Goal: Transaction & Acquisition: Purchase product/service

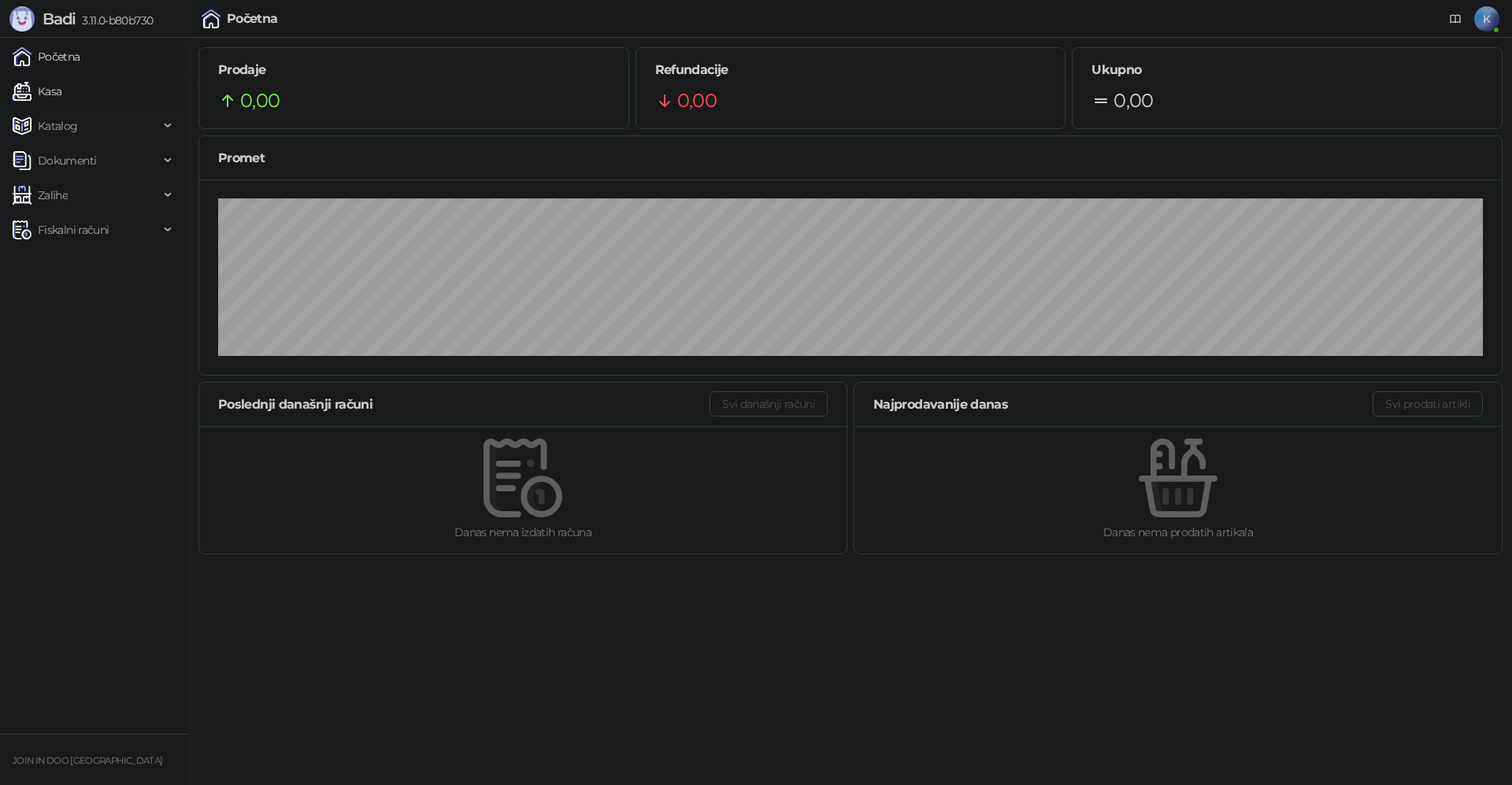
click at [61, 86] on link "Kasa" at bounding box center [37, 91] width 49 height 31
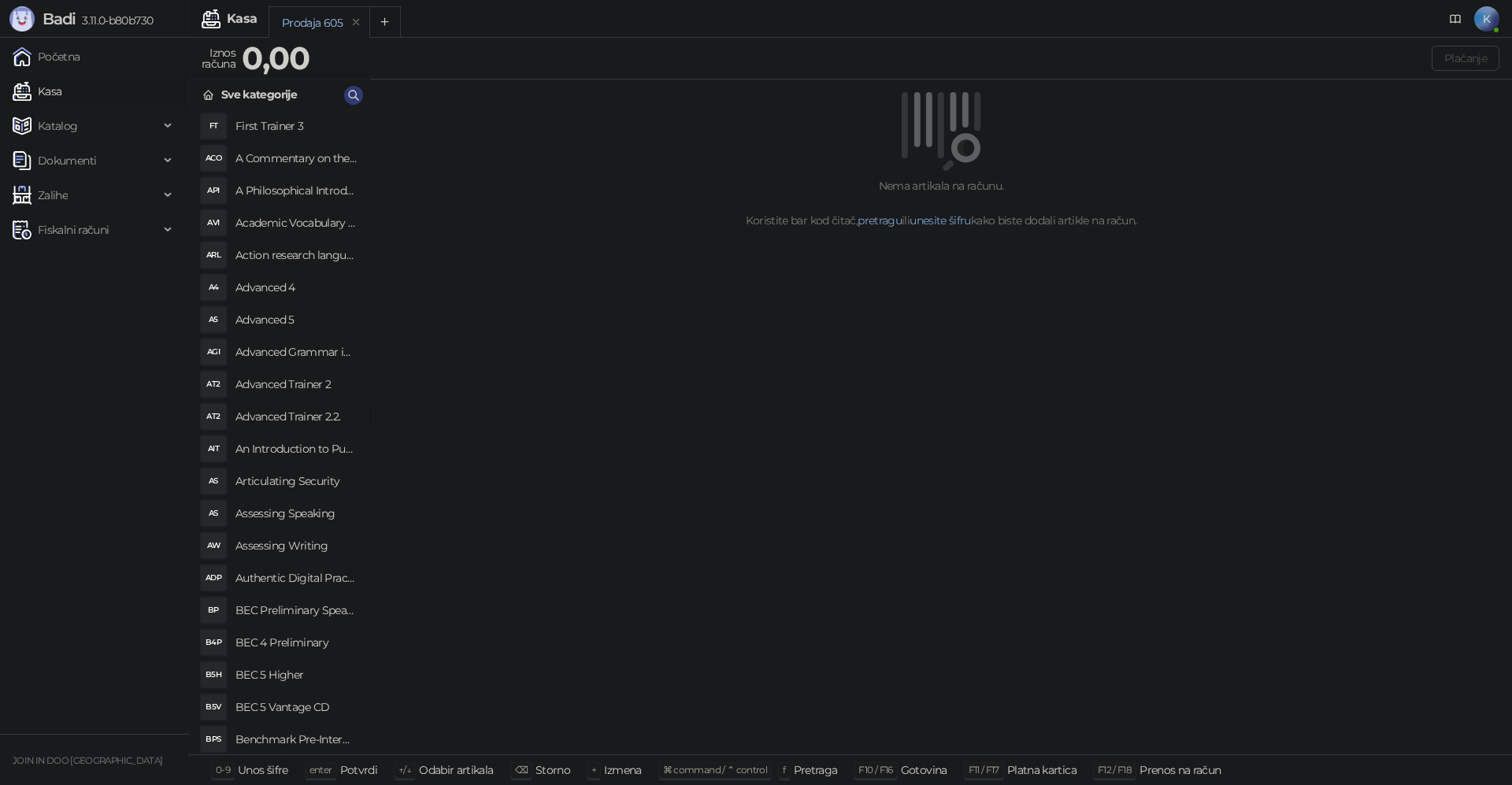
click at [12, 76] on link "Kasa" at bounding box center [37, 91] width 49 height 31
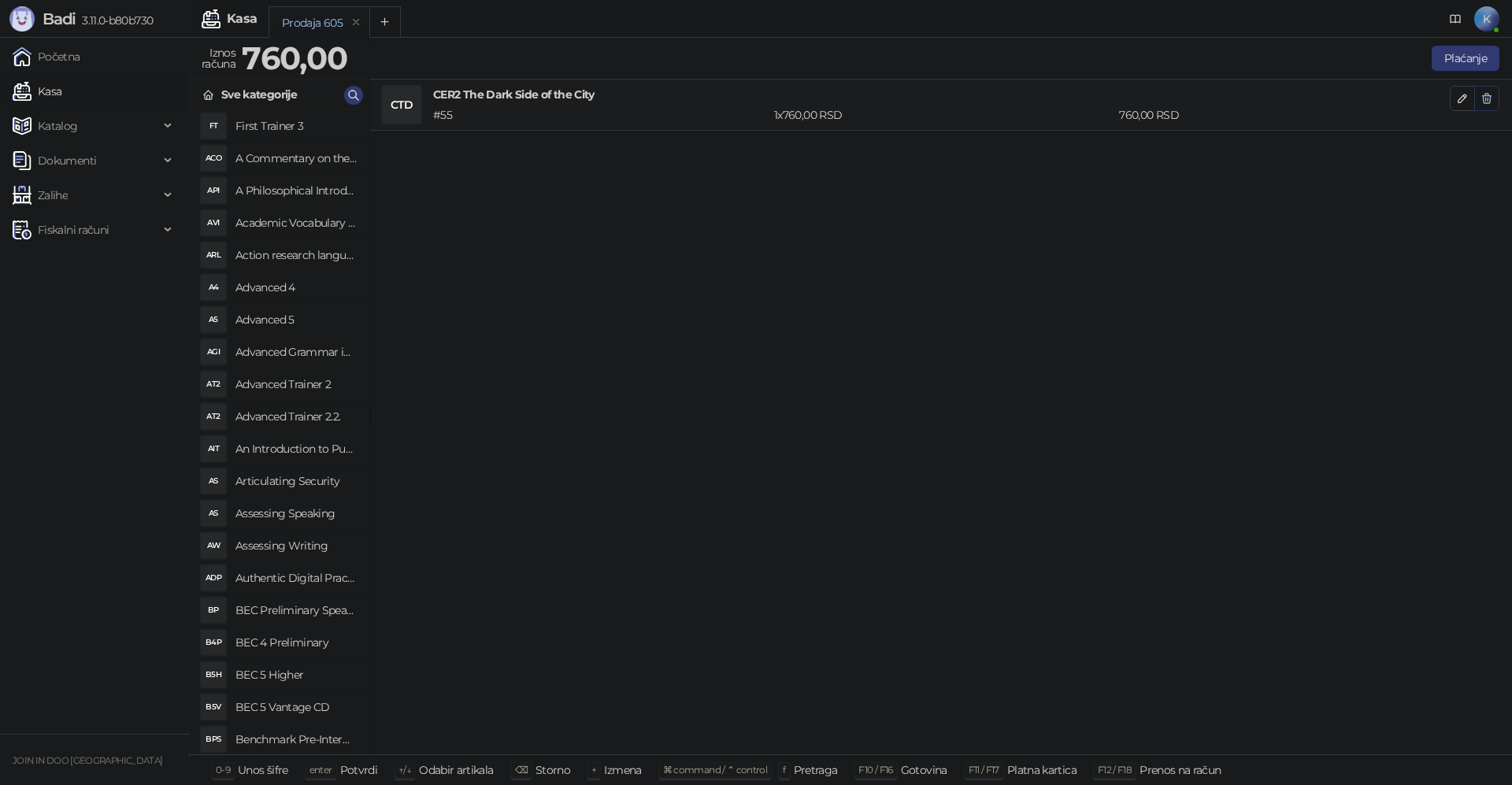
click at [1482, 97] on icon "button" at bounding box center [1487, 98] width 12 height 12
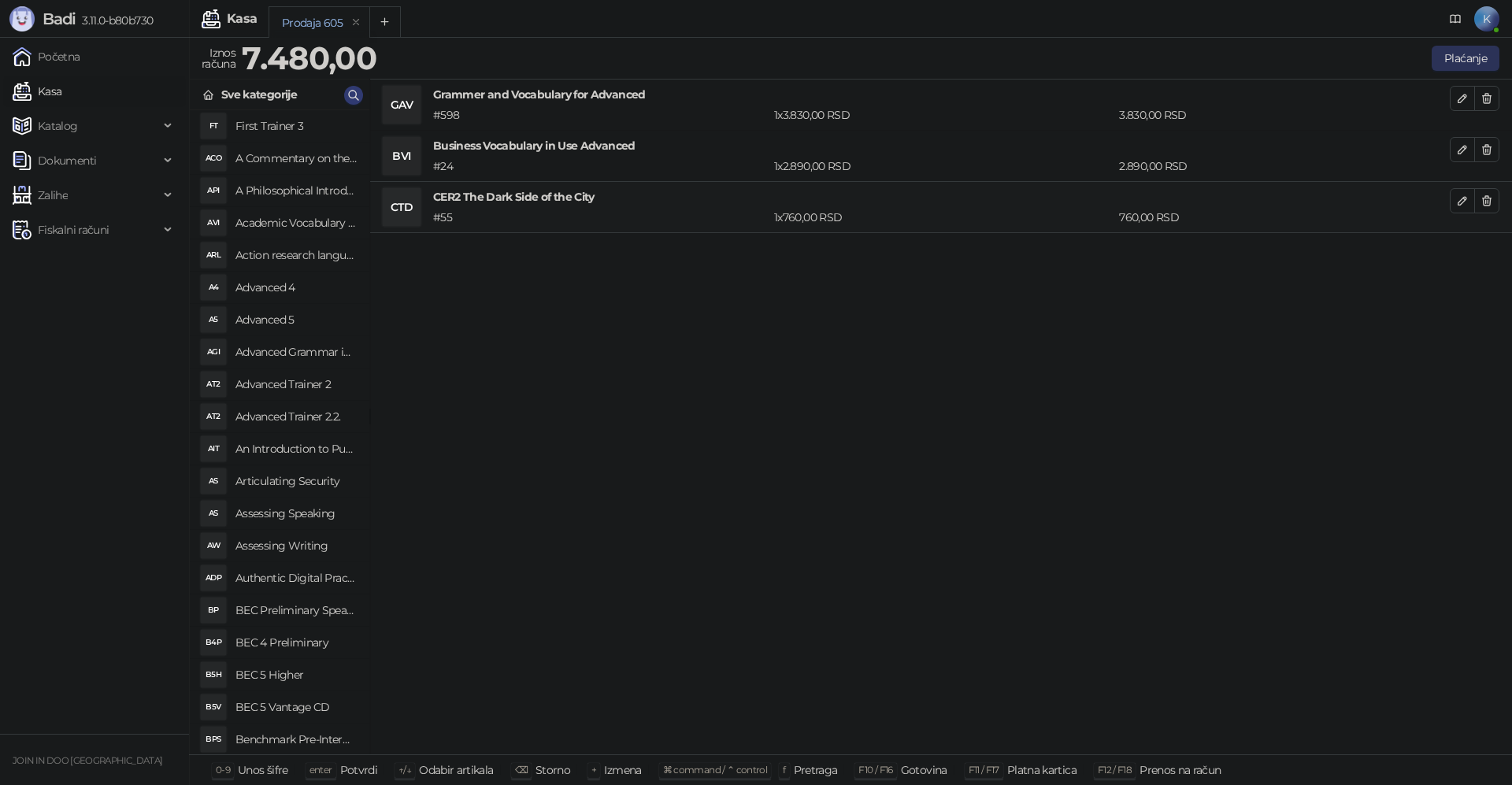
click at [1443, 53] on button "Plaćanje" at bounding box center [1466, 58] width 68 height 25
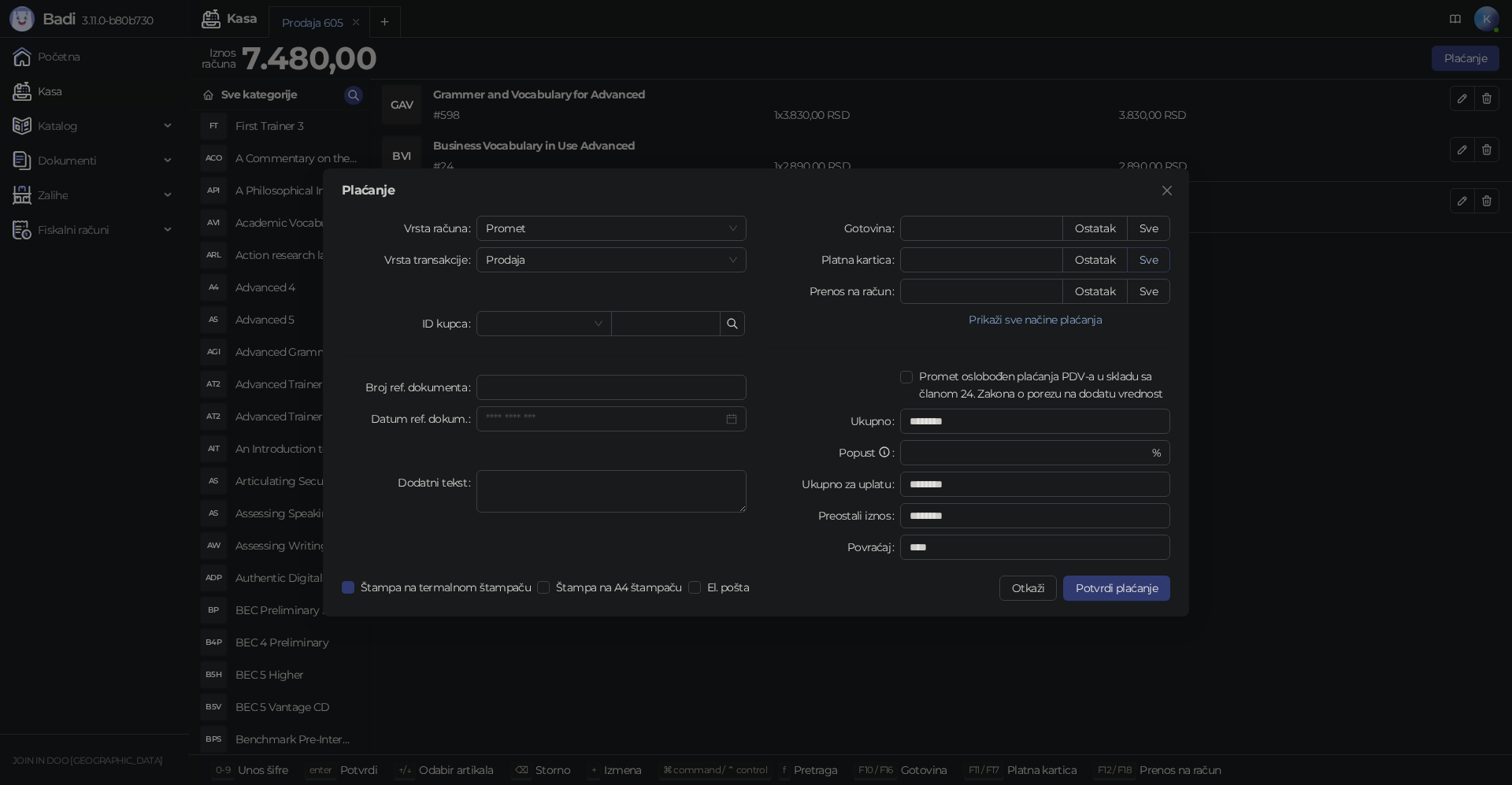
click at [1142, 261] on button "Sve" at bounding box center [1149, 260] width 44 height 25
type input "****"
click at [1095, 595] on button "Potvrdi plaćanje" at bounding box center [1116, 588] width 107 height 25
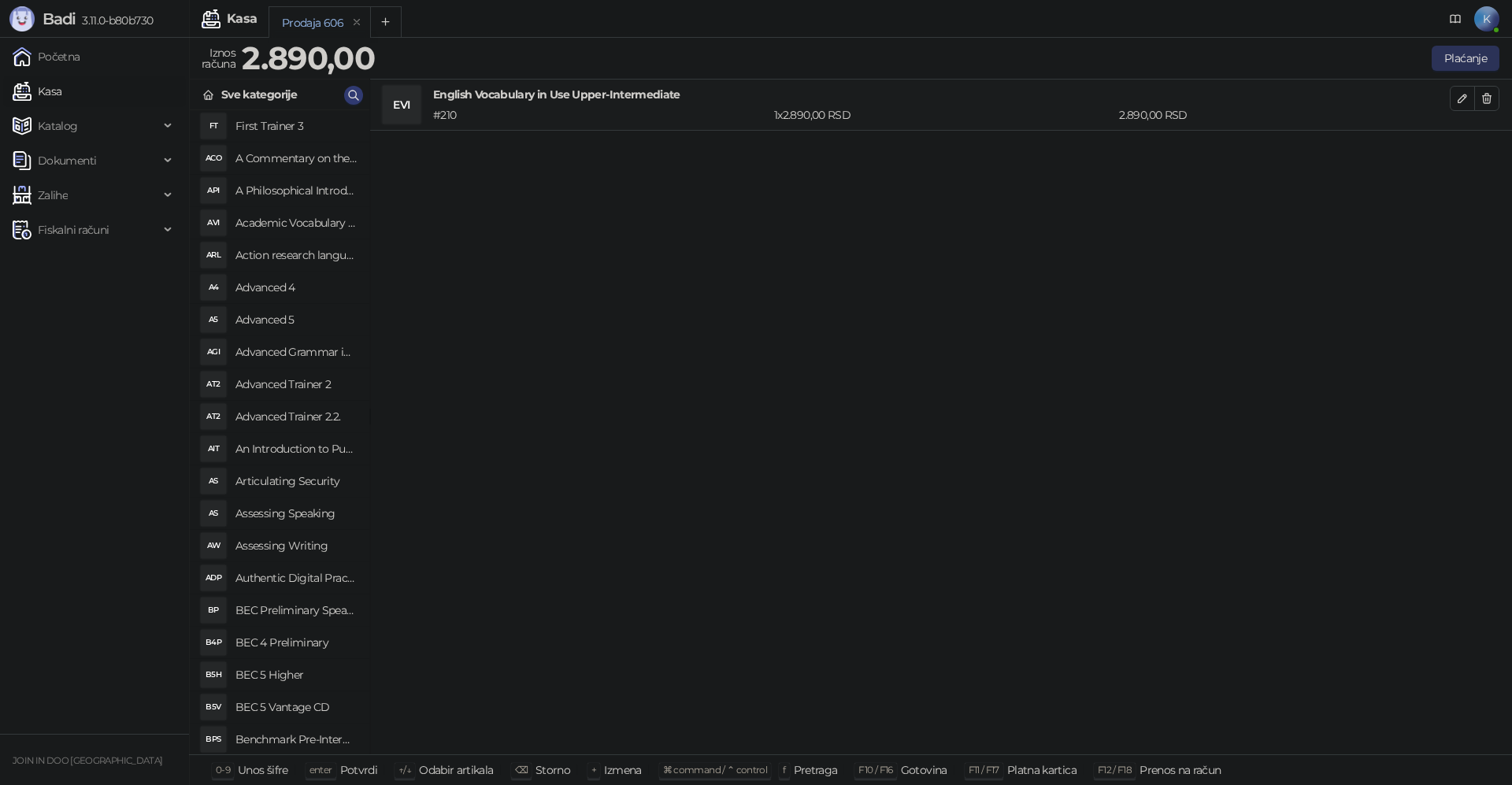
click at [1474, 59] on button "Plaćanje" at bounding box center [1466, 58] width 68 height 25
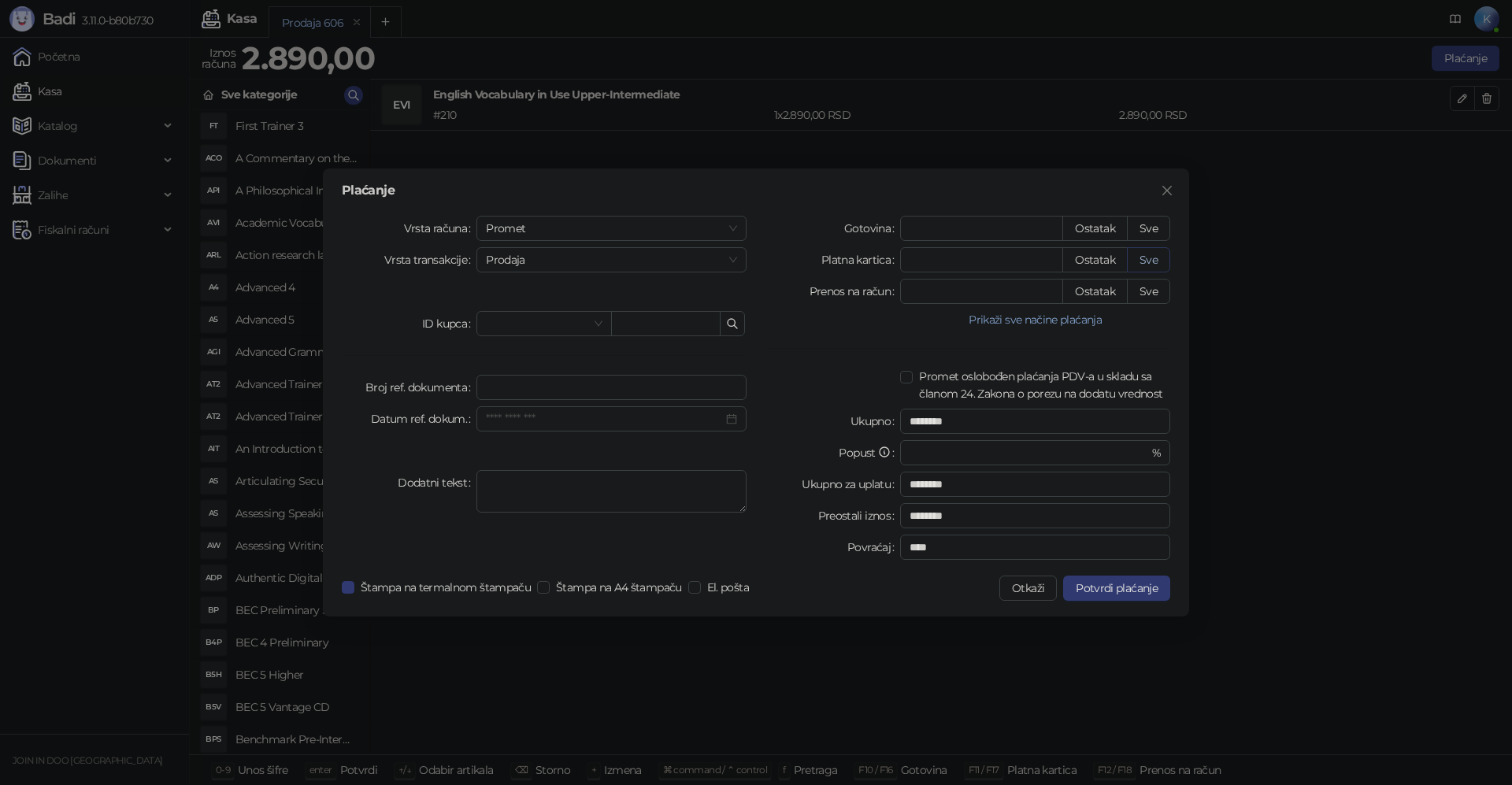
click at [1142, 261] on button "Sve" at bounding box center [1149, 260] width 44 height 25
type input "****"
click at [1151, 584] on span "Potvrdi plaćanje" at bounding box center [1117, 588] width 82 height 14
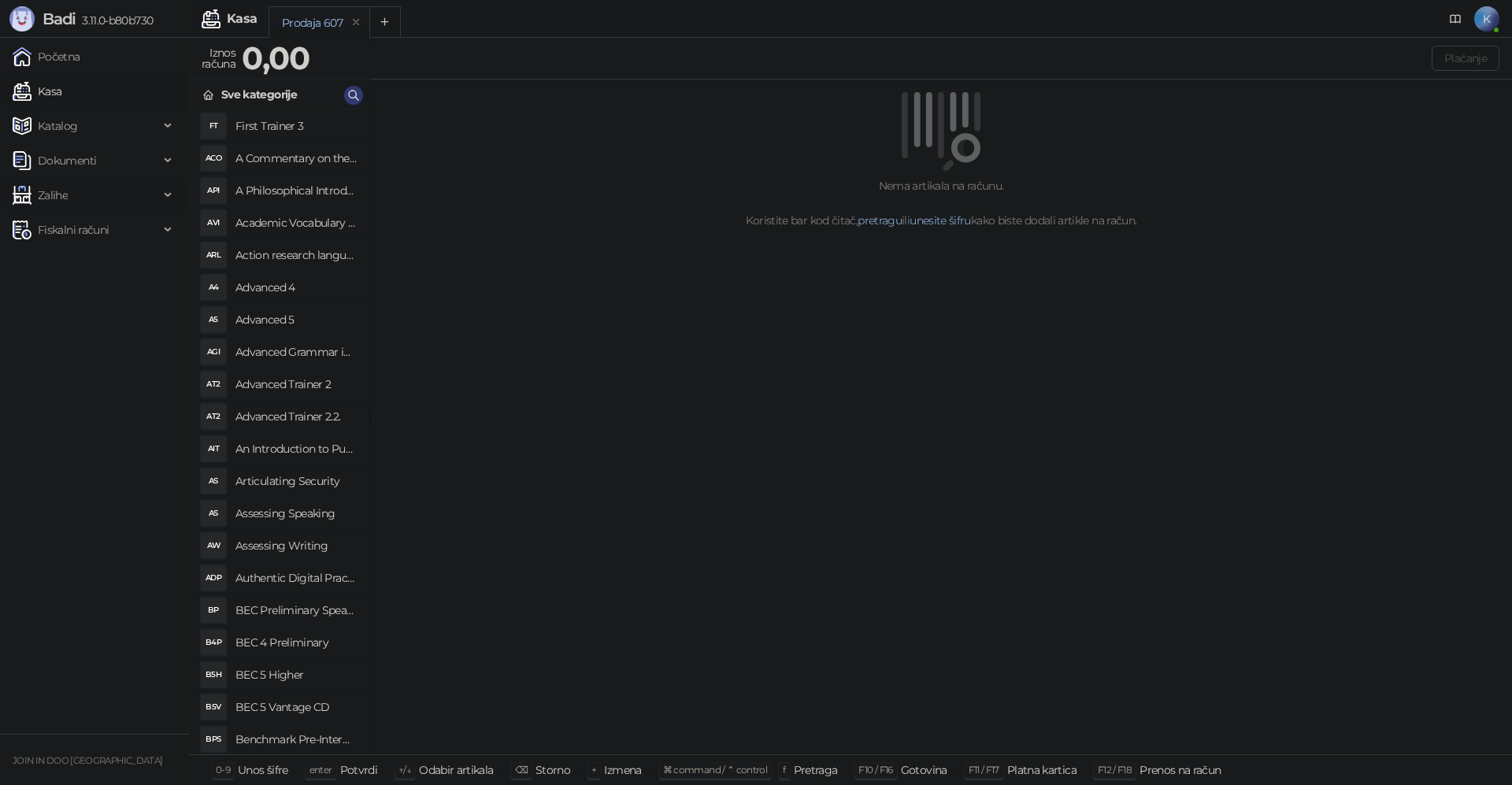
click at [126, 194] on span "Zalihe" at bounding box center [85, 195] width 146 height 31
click at [92, 402] on link "Stanje zaliha" at bounding box center [63, 403] width 88 height 31
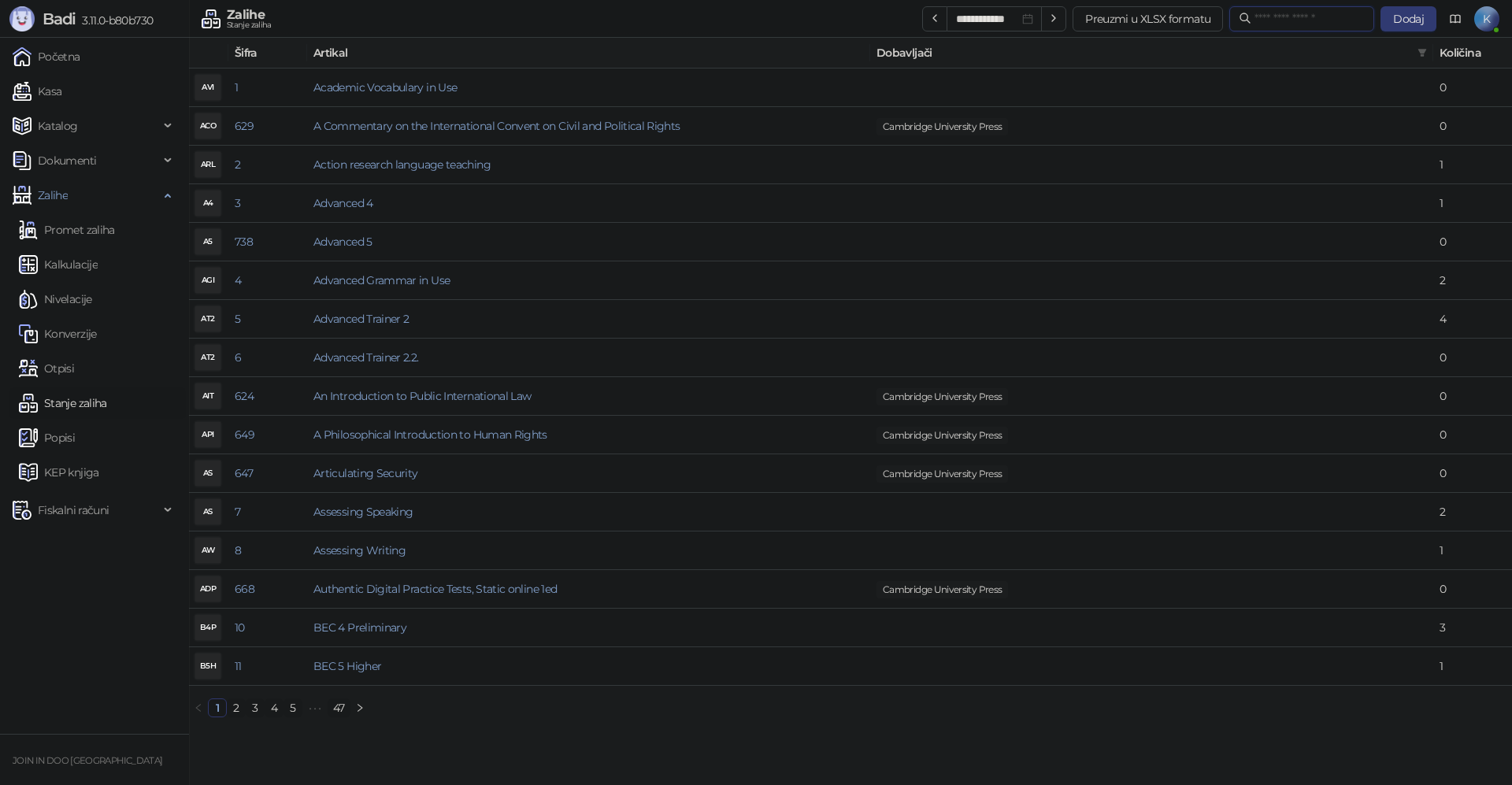
click at [1255, 14] on input "text" at bounding box center [1310, 19] width 111 height 17
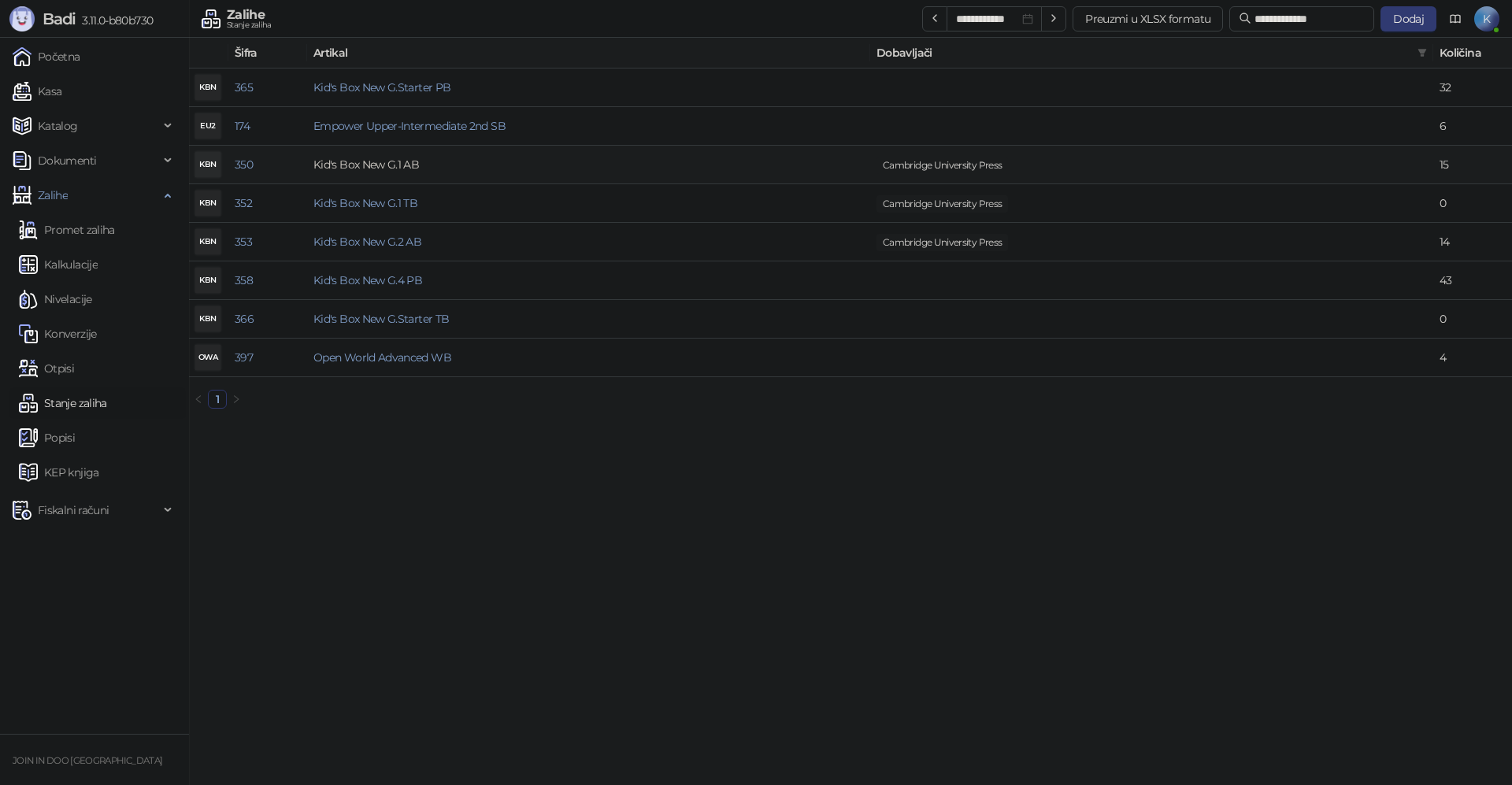
click at [409, 164] on link "Kid's Box New G.1 AB" at bounding box center [366, 165] width 105 height 14
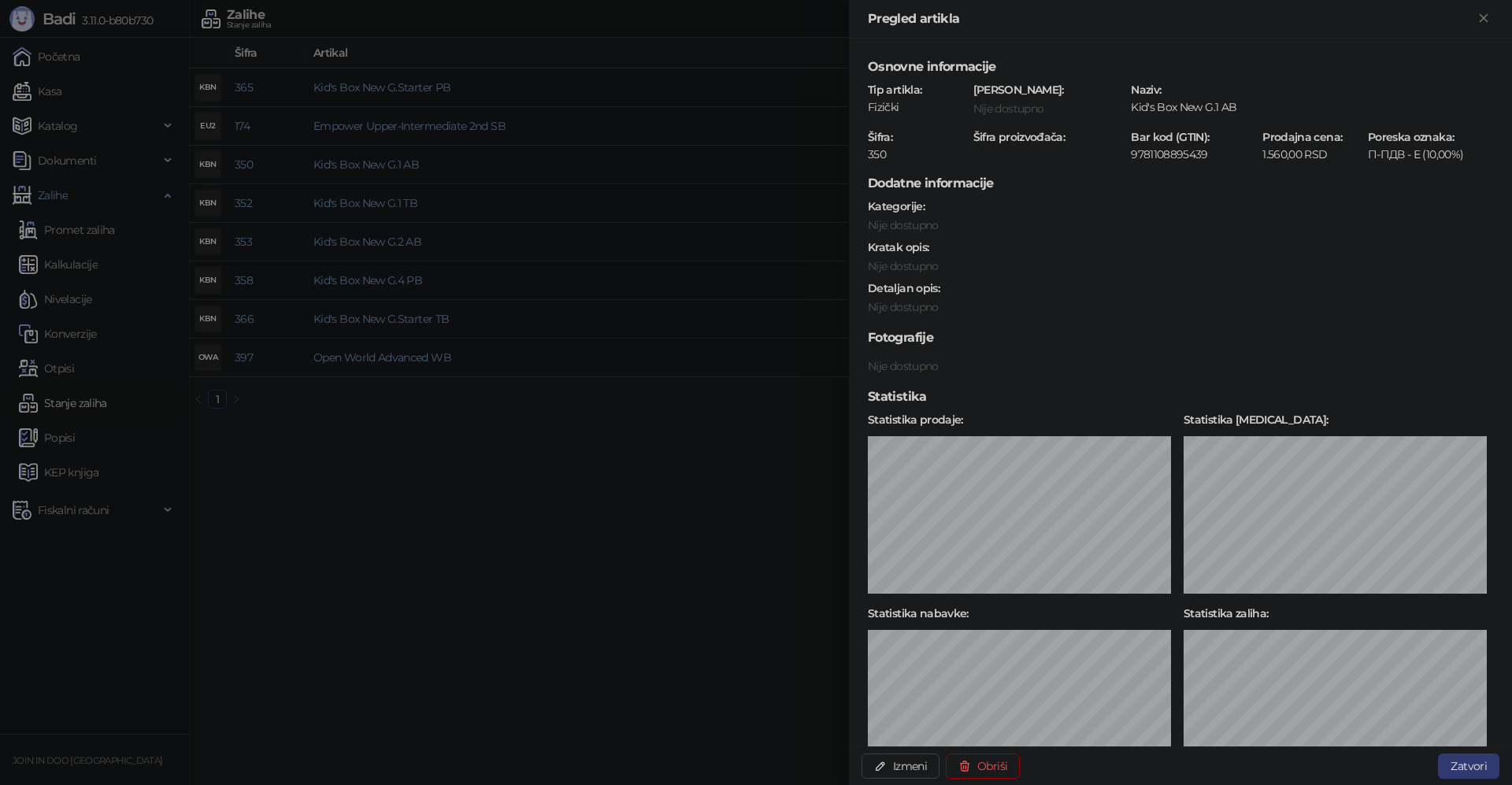
click at [468, 419] on div at bounding box center [756, 392] width 1512 height 785
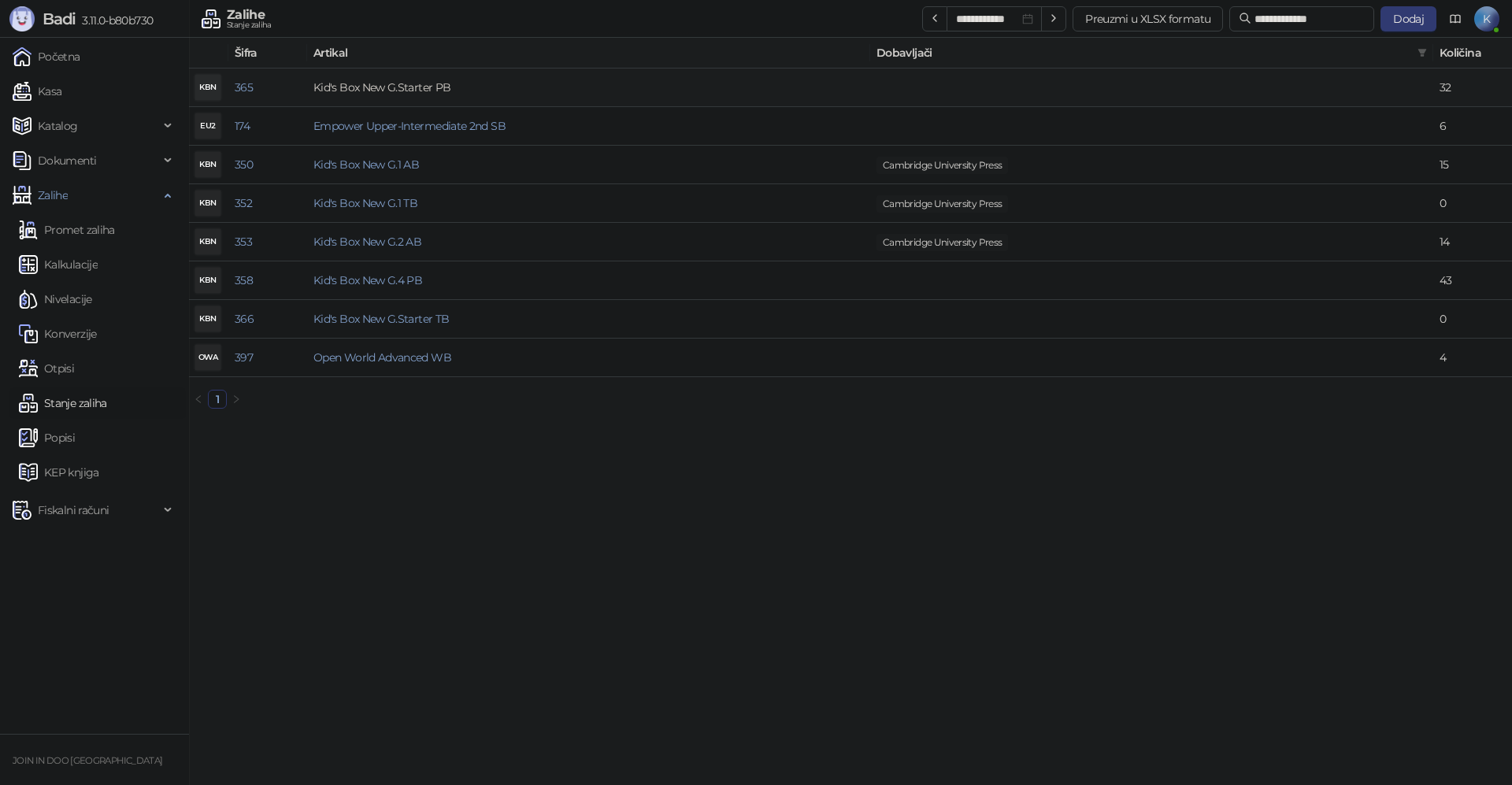
click at [424, 83] on link "Kid's Box New G.Starter PB" at bounding box center [382, 87] width 137 height 14
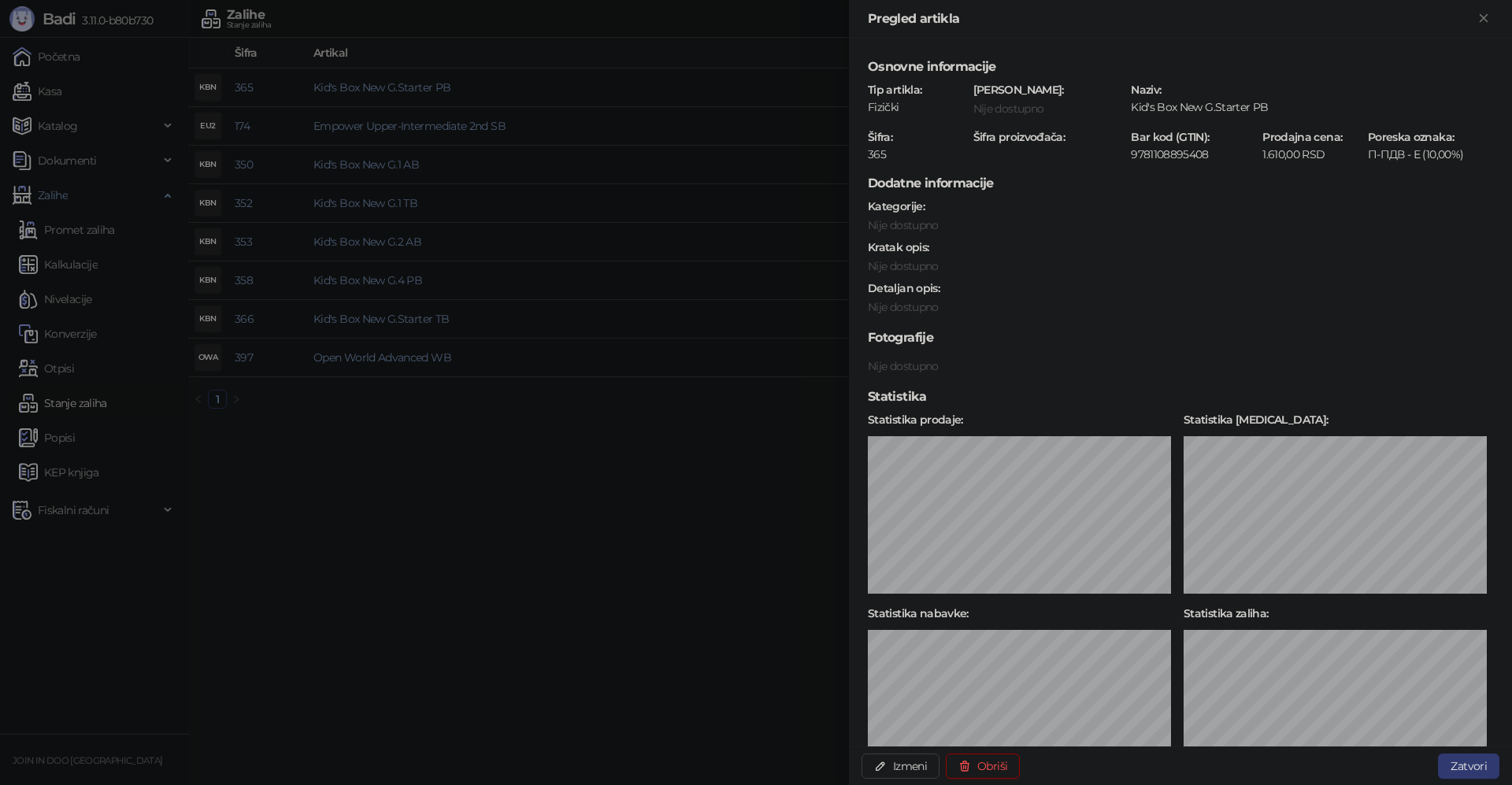
click at [444, 505] on div at bounding box center [756, 392] width 1512 height 785
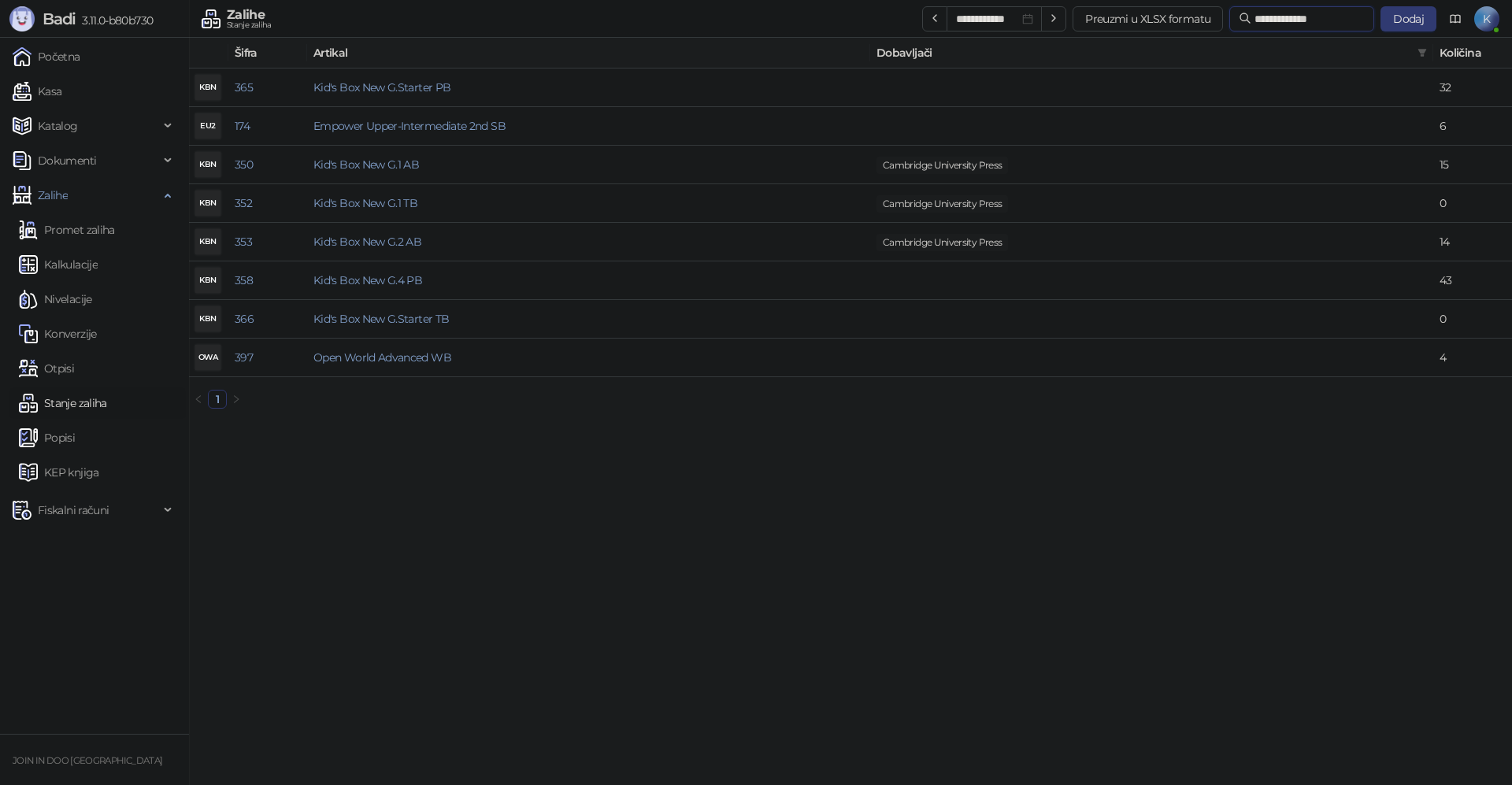
drag, startPoint x: 1329, startPoint y: 16, endPoint x: 1208, endPoint y: 11, distance: 121.1
click at [1230, 20] on span "**********" at bounding box center [1302, 18] width 145 height 25
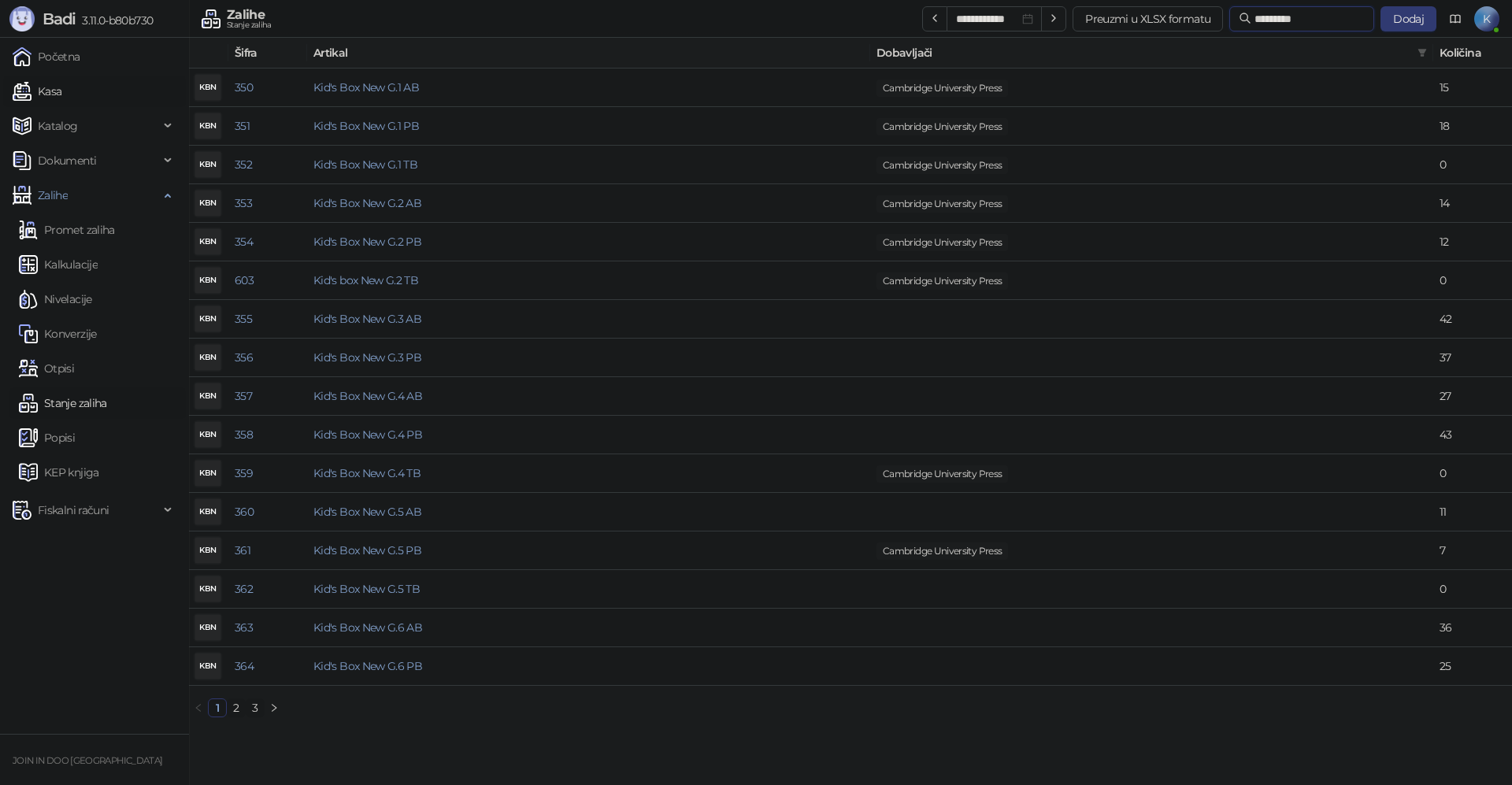
type input "*********"
click at [61, 94] on link "Kasa" at bounding box center [37, 91] width 49 height 31
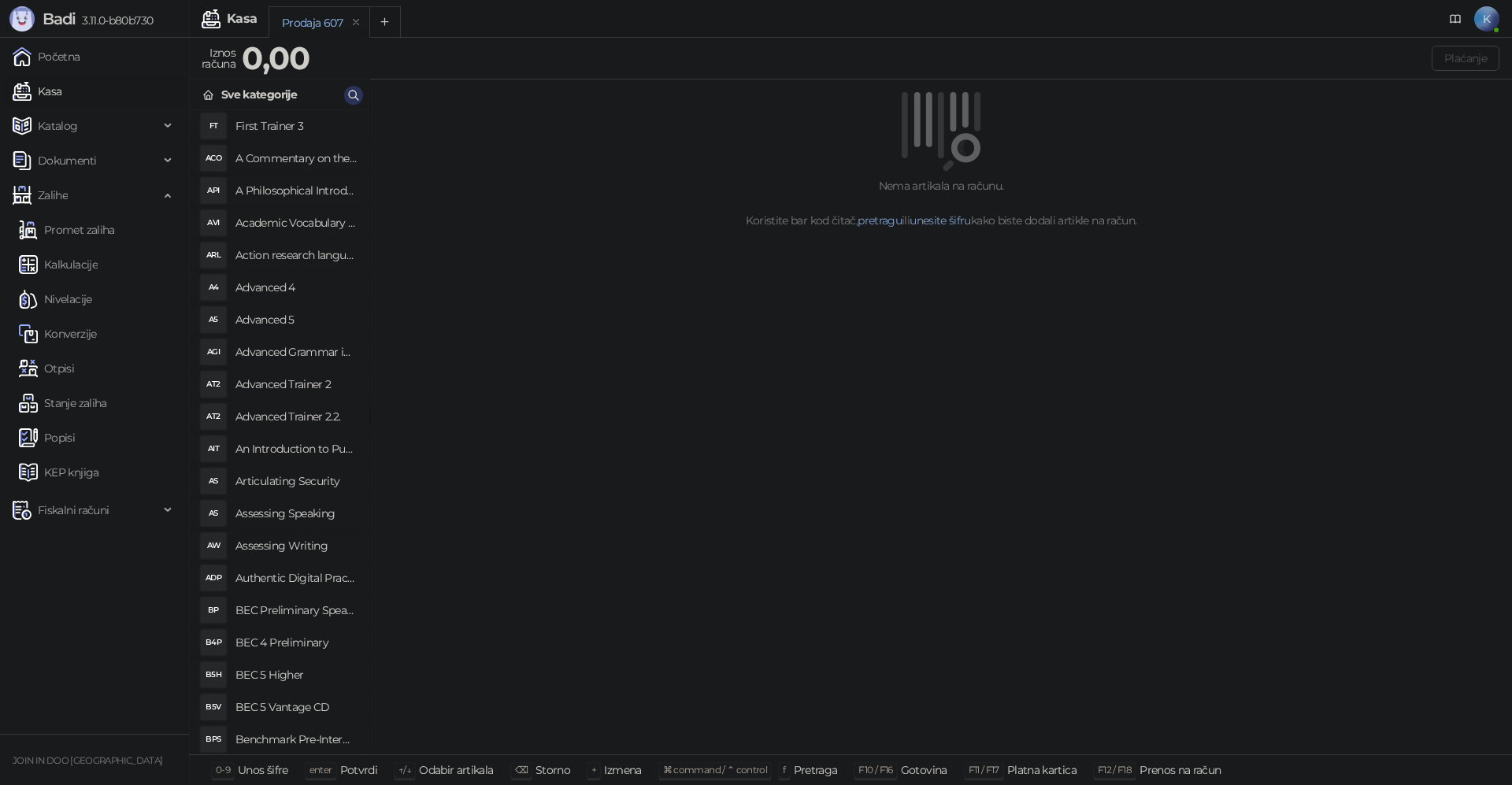
click at [360, 91] on button "button" at bounding box center [354, 96] width 19 height 19
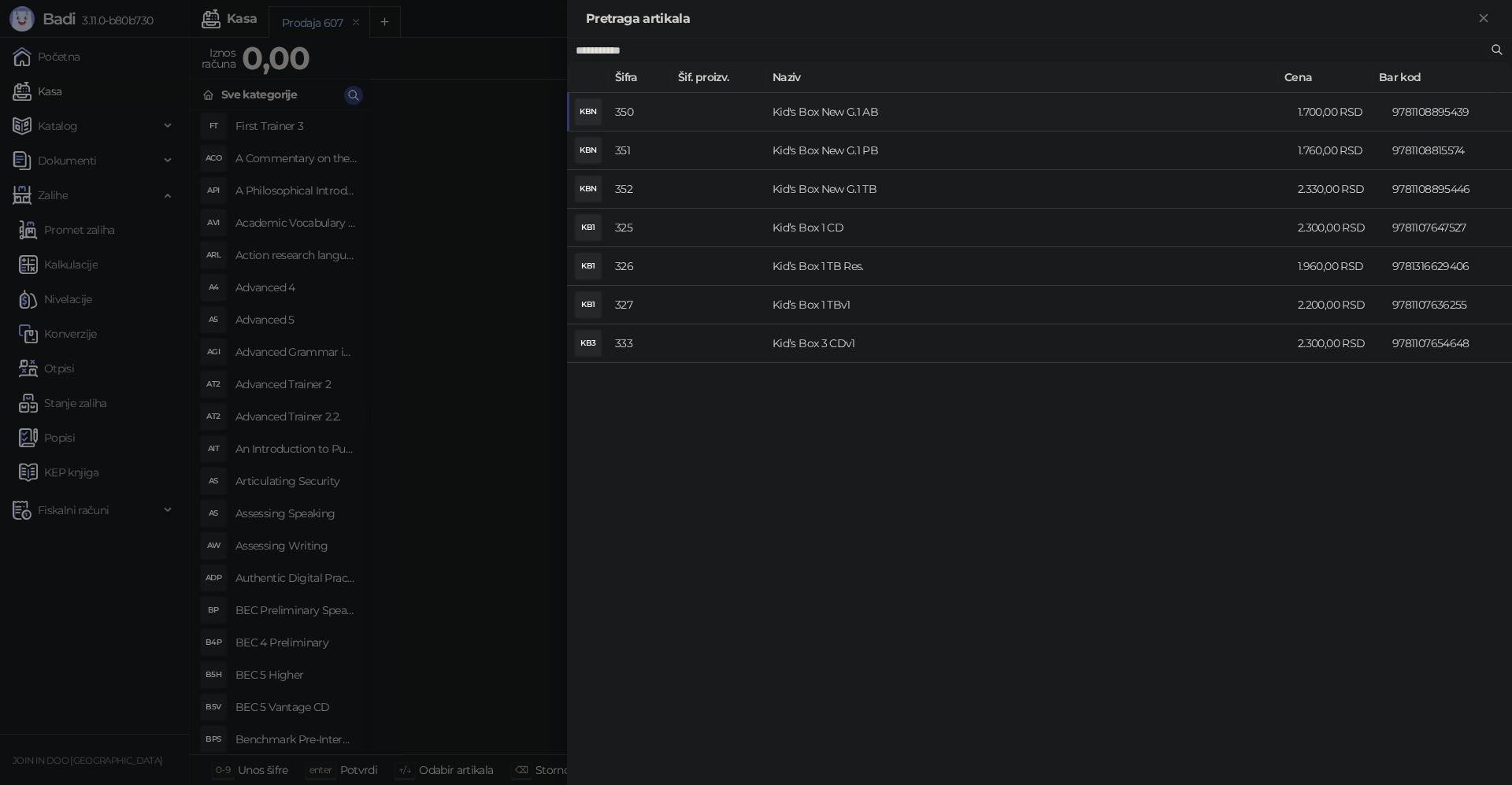
click at [800, 110] on td "Kid's Box New G.1 AB" at bounding box center [1028, 112] width 525 height 38
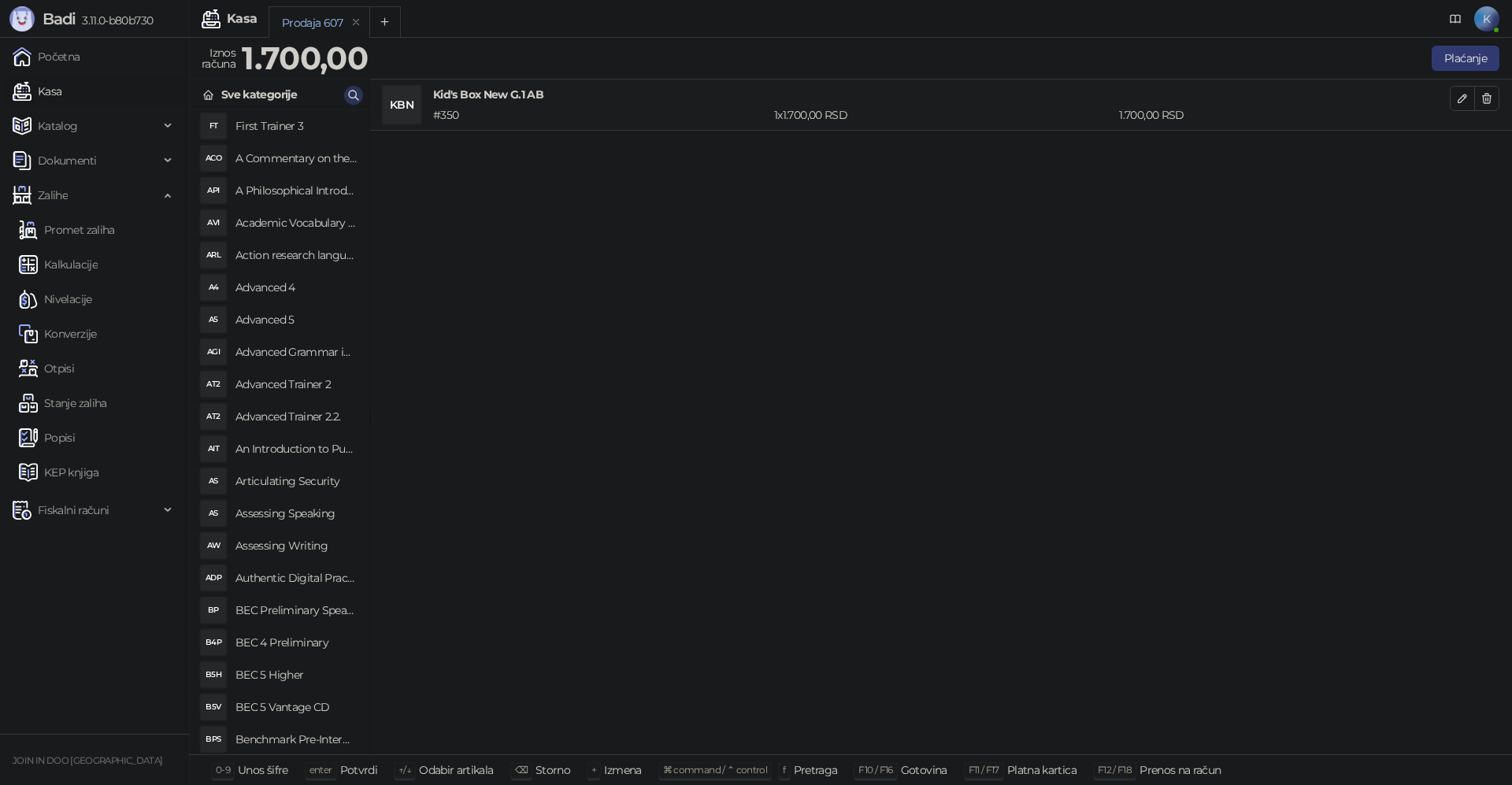
click at [351, 89] on icon "button" at bounding box center [354, 95] width 12 height 12
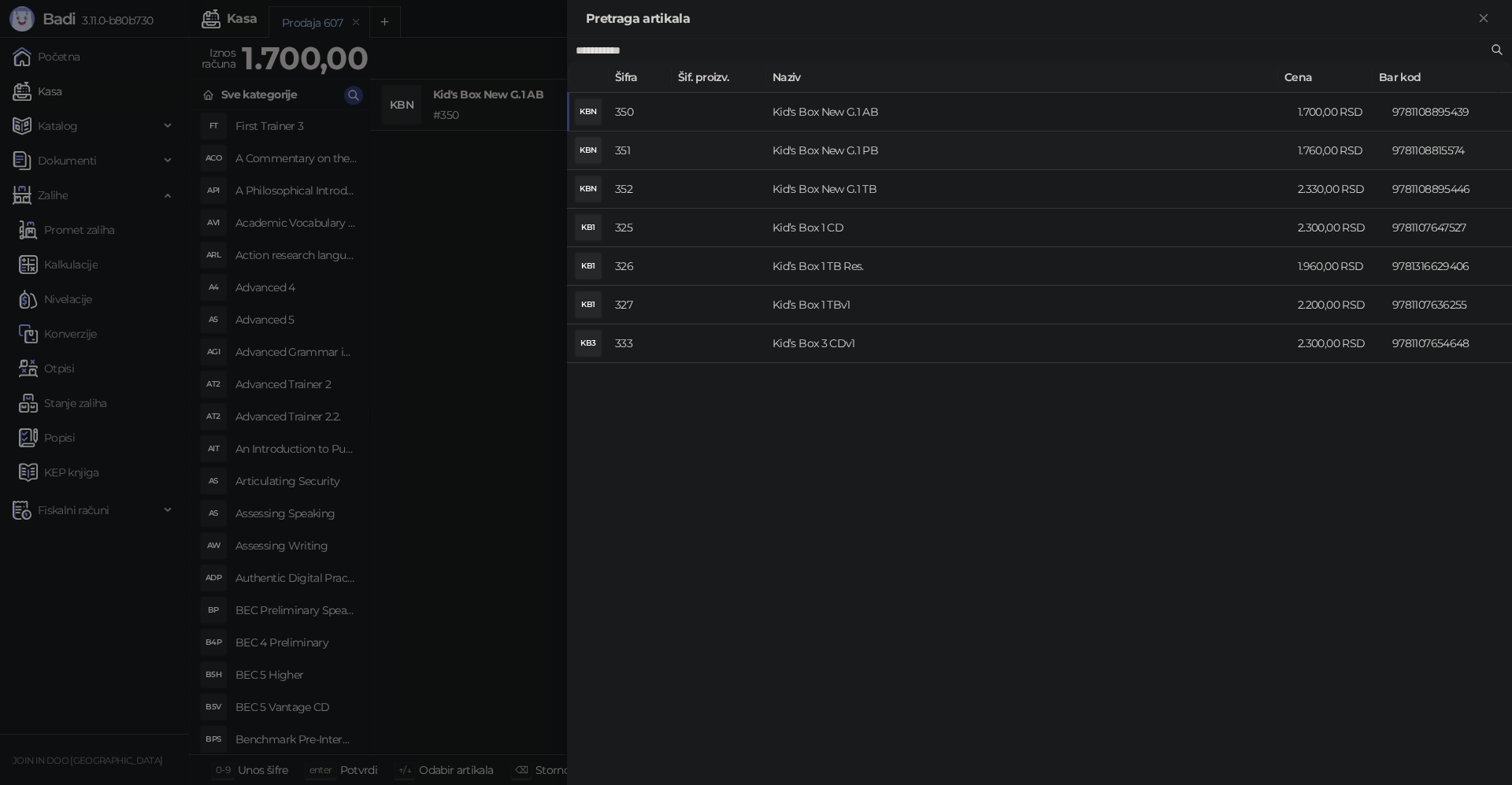
click at [771, 149] on td "Kid's Box New G.1 PB" at bounding box center [1028, 151] width 525 height 38
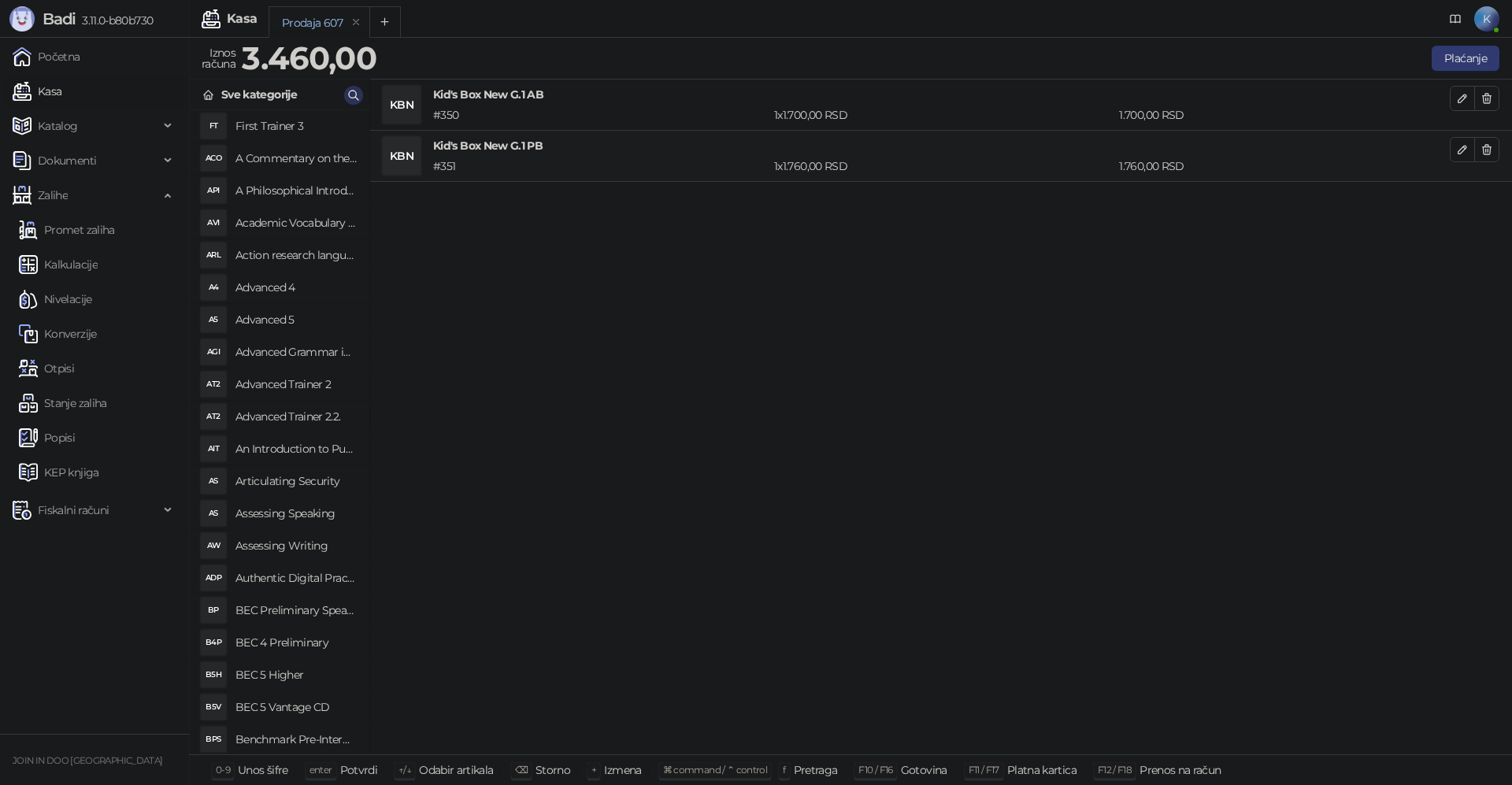
click at [358, 96] on icon "button" at bounding box center [354, 95] width 12 height 12
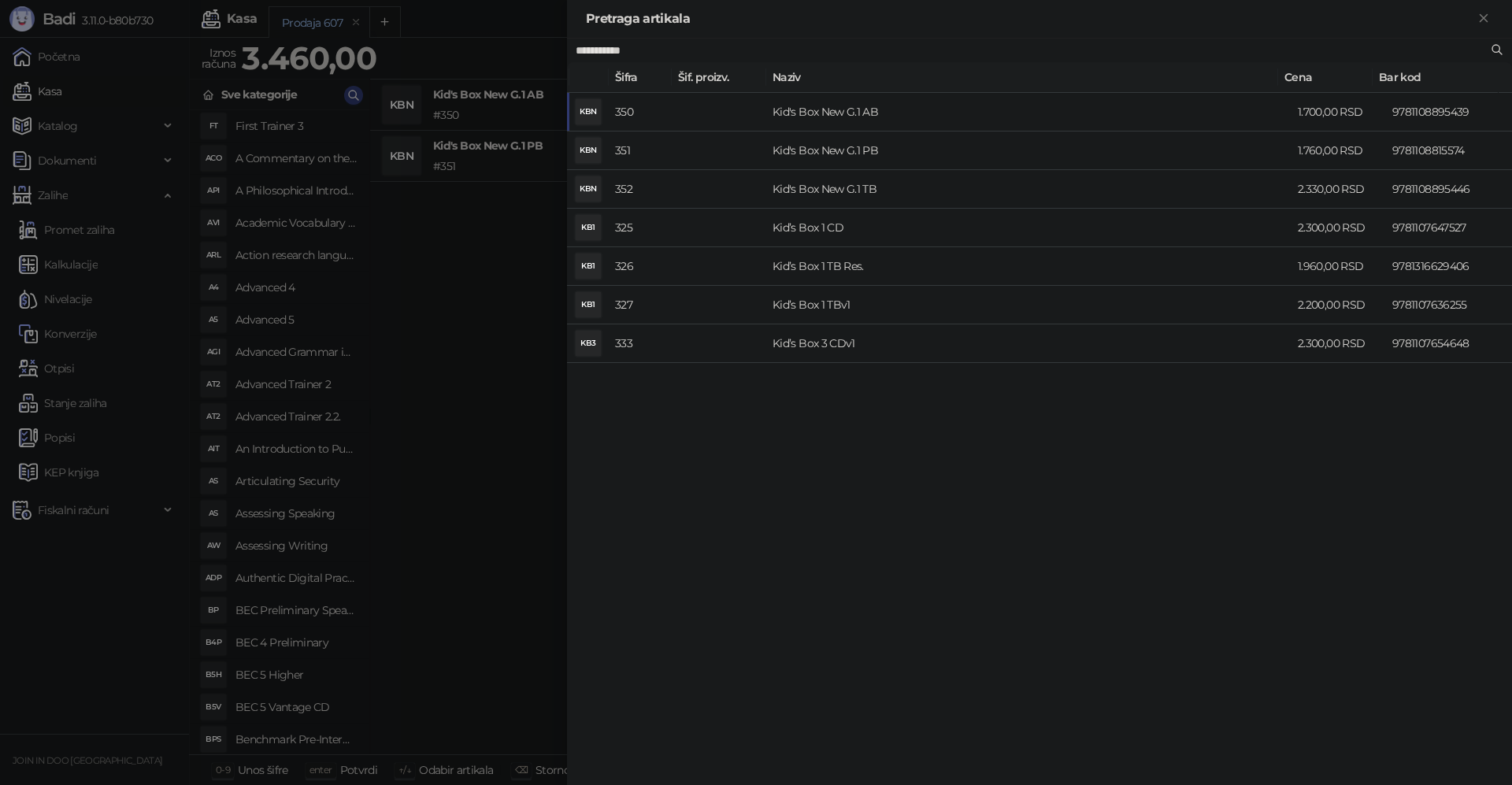
click at [656, 45] on input "**********" at bounding box center [1032, 51] width 912 height 17
click at [745, 115] on td at bounding box center [719, 112] width 94 height 38
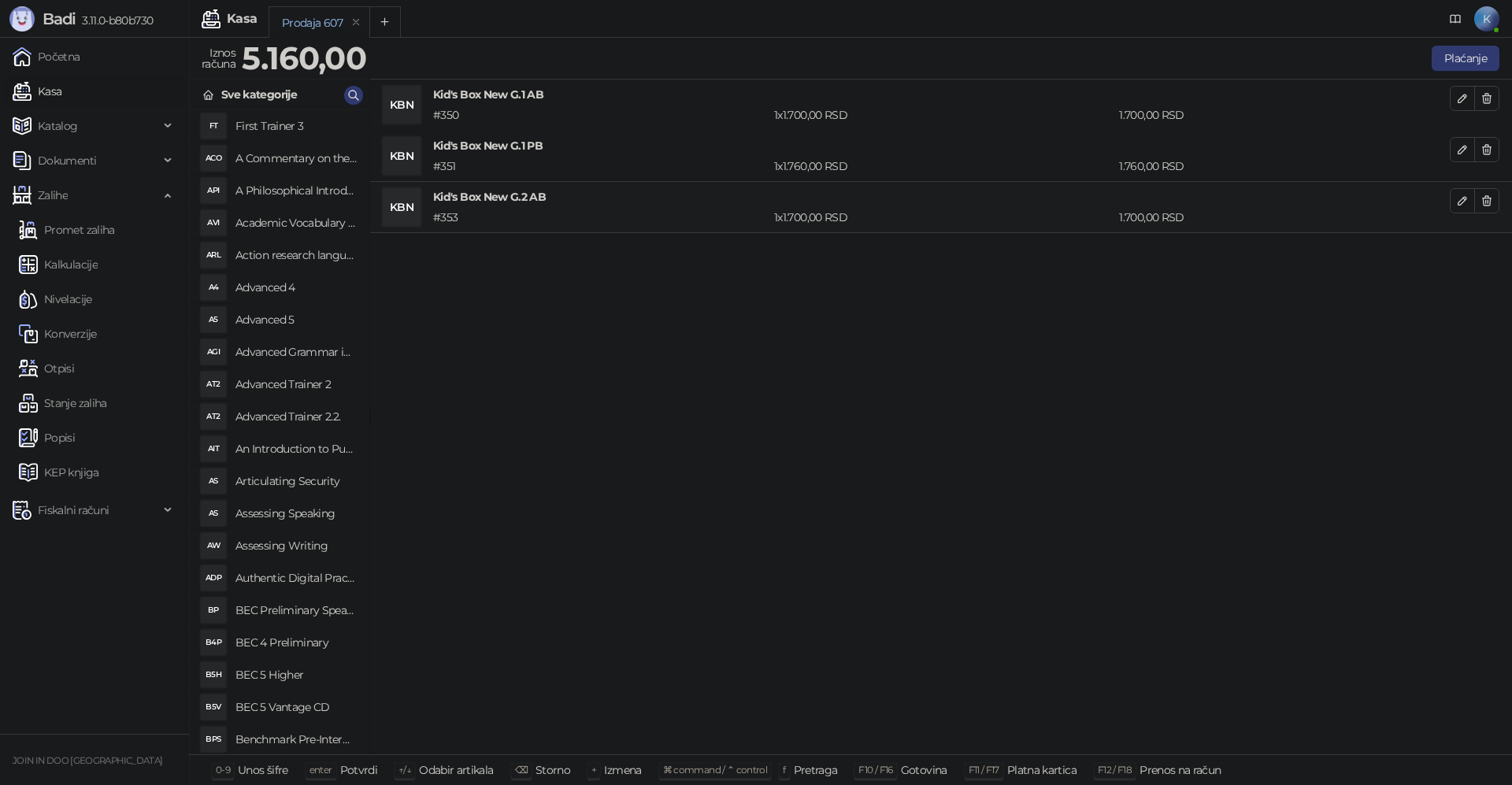
click at [351, 81] on div "Sve kategorije" at bounding box center [280, 94] width 180 height 30
click at [356, 102] on span "button" at bounding box center [354, 94] width 12 height 15
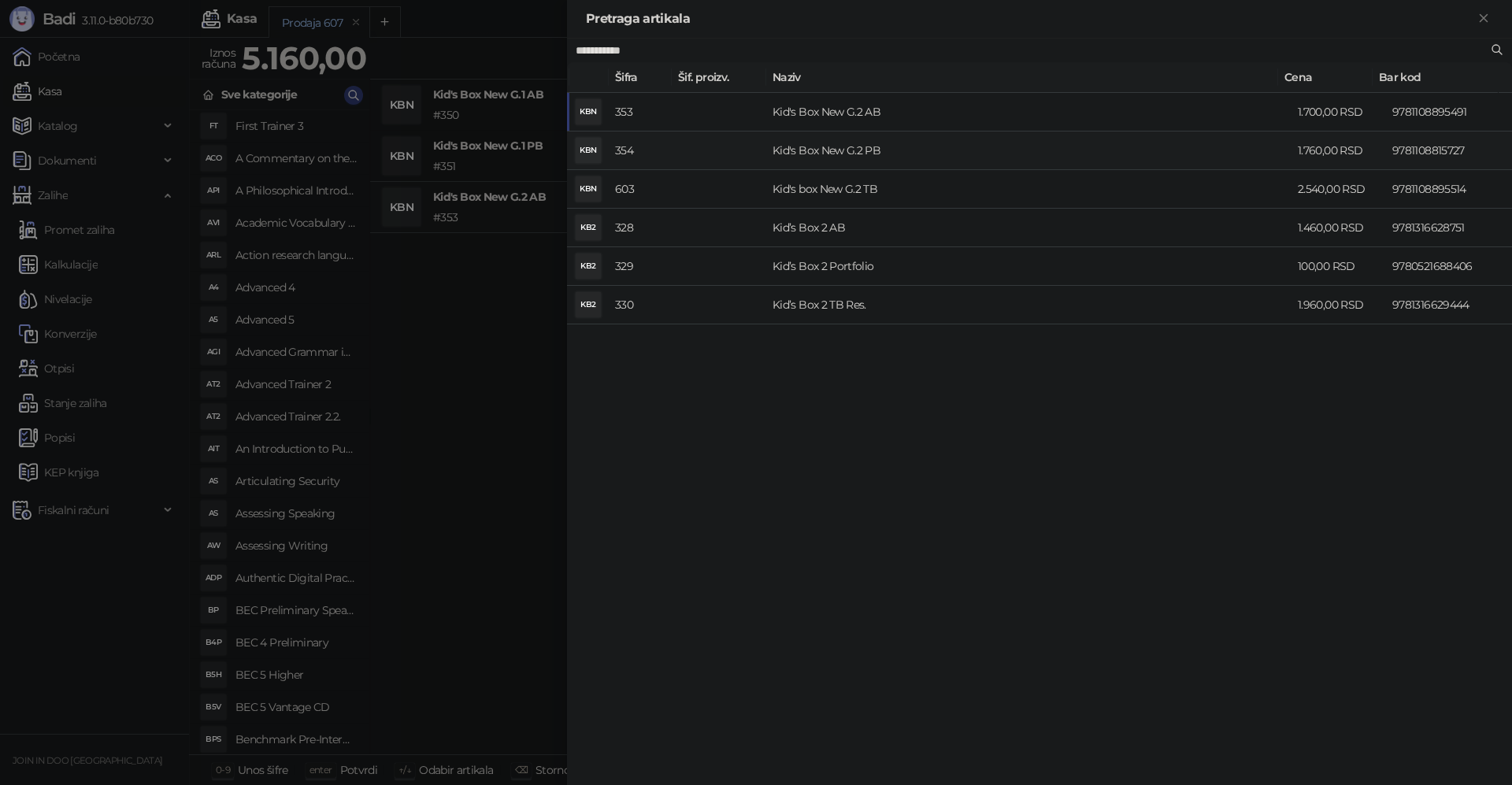
click at [713, 159] on td at bounding box center [719, 151] width 94 height 38
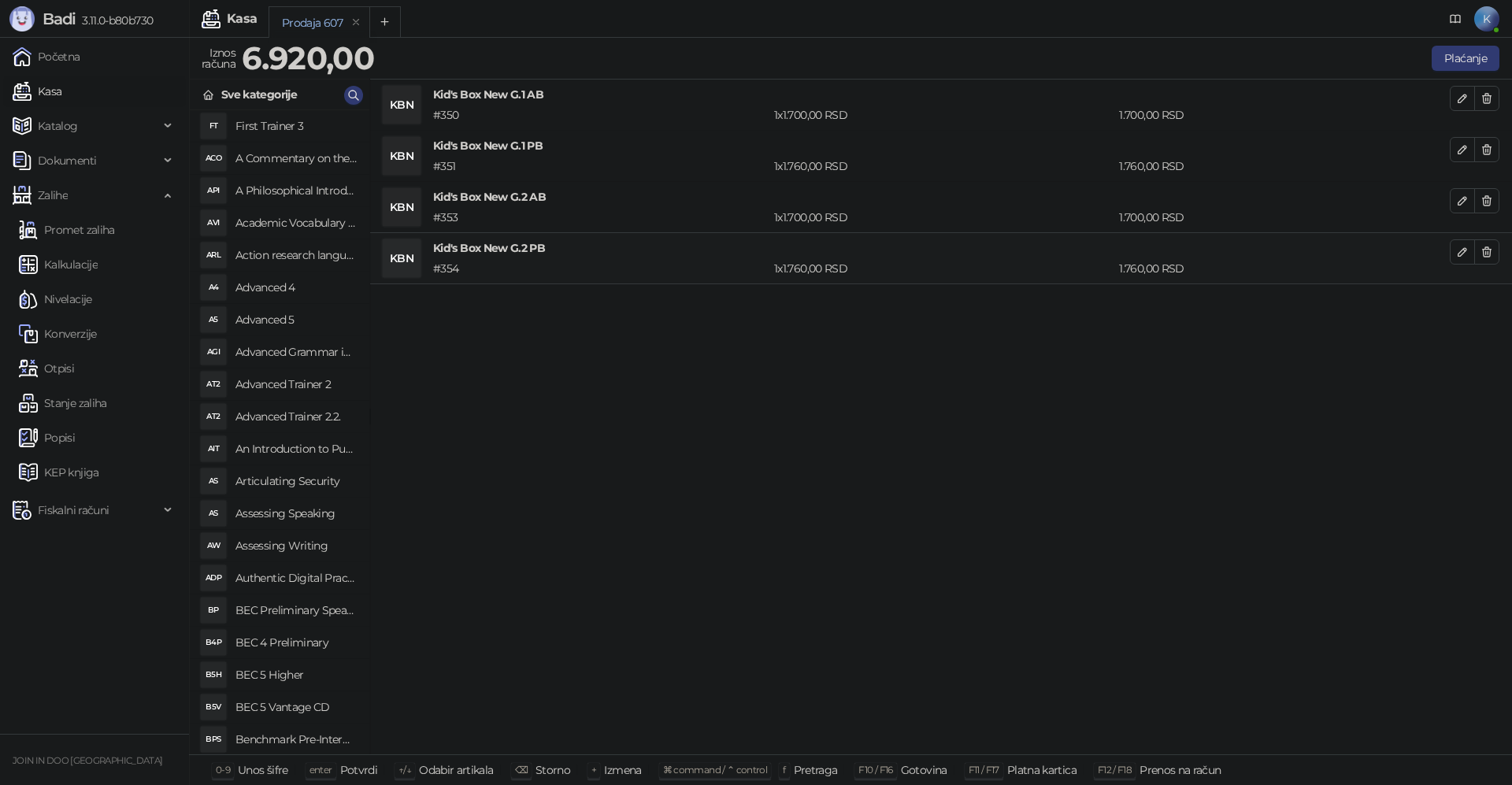
click at [353, 85] on div "Sve kategorije" at bounding box center [280, 94] width 180 height 30
click at [362, 95] on button "button" at bounding box center [354, 96] width 19 height 19
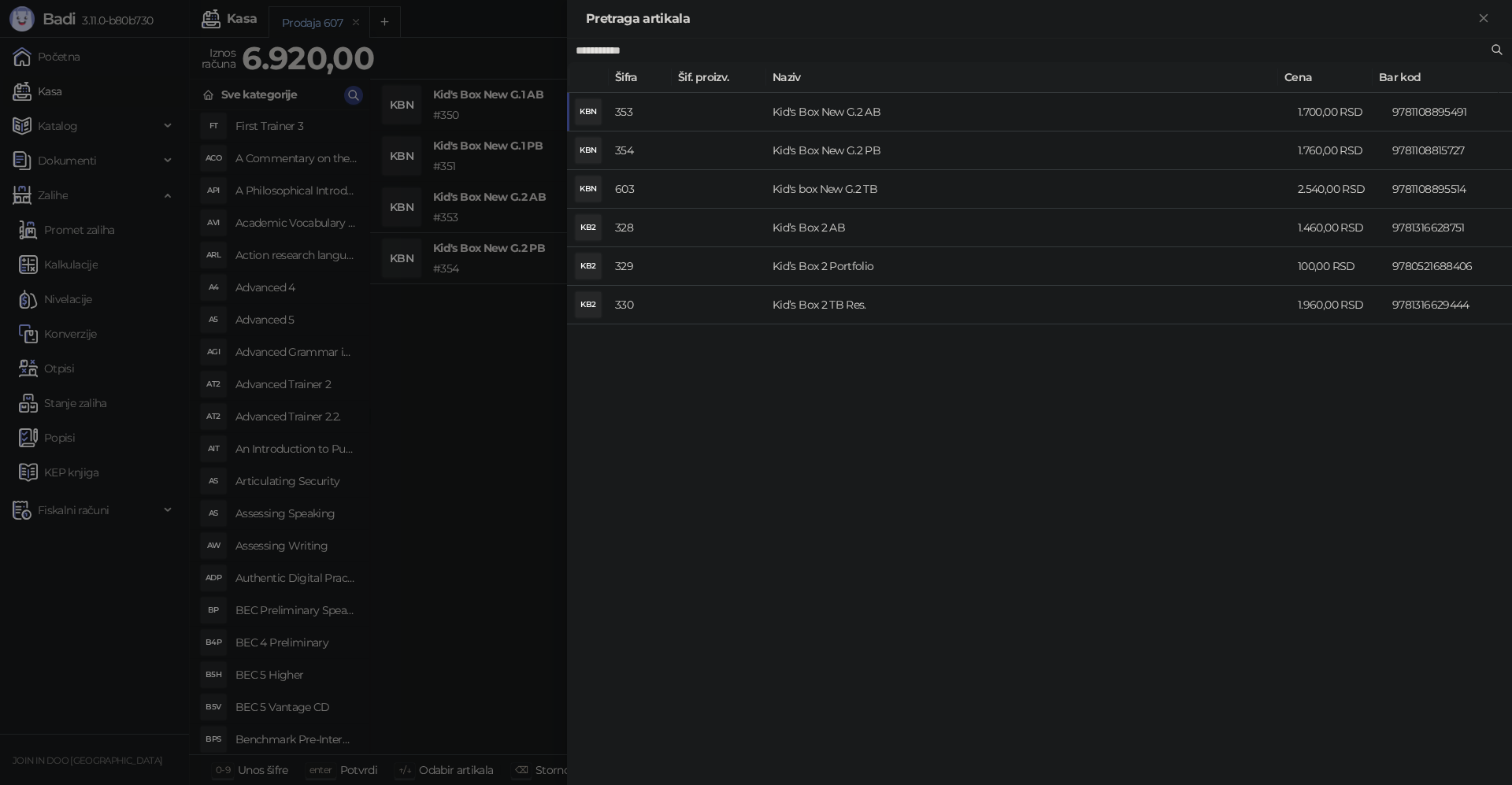
click at [675, 46] on input "**********" at bounding box center [1032, 51] width 912 height 17
type input "**********"
click at [844, 107] on td "Kid's Box New G.4 AB" at bounding box center [1028, 112] width 525 height 38
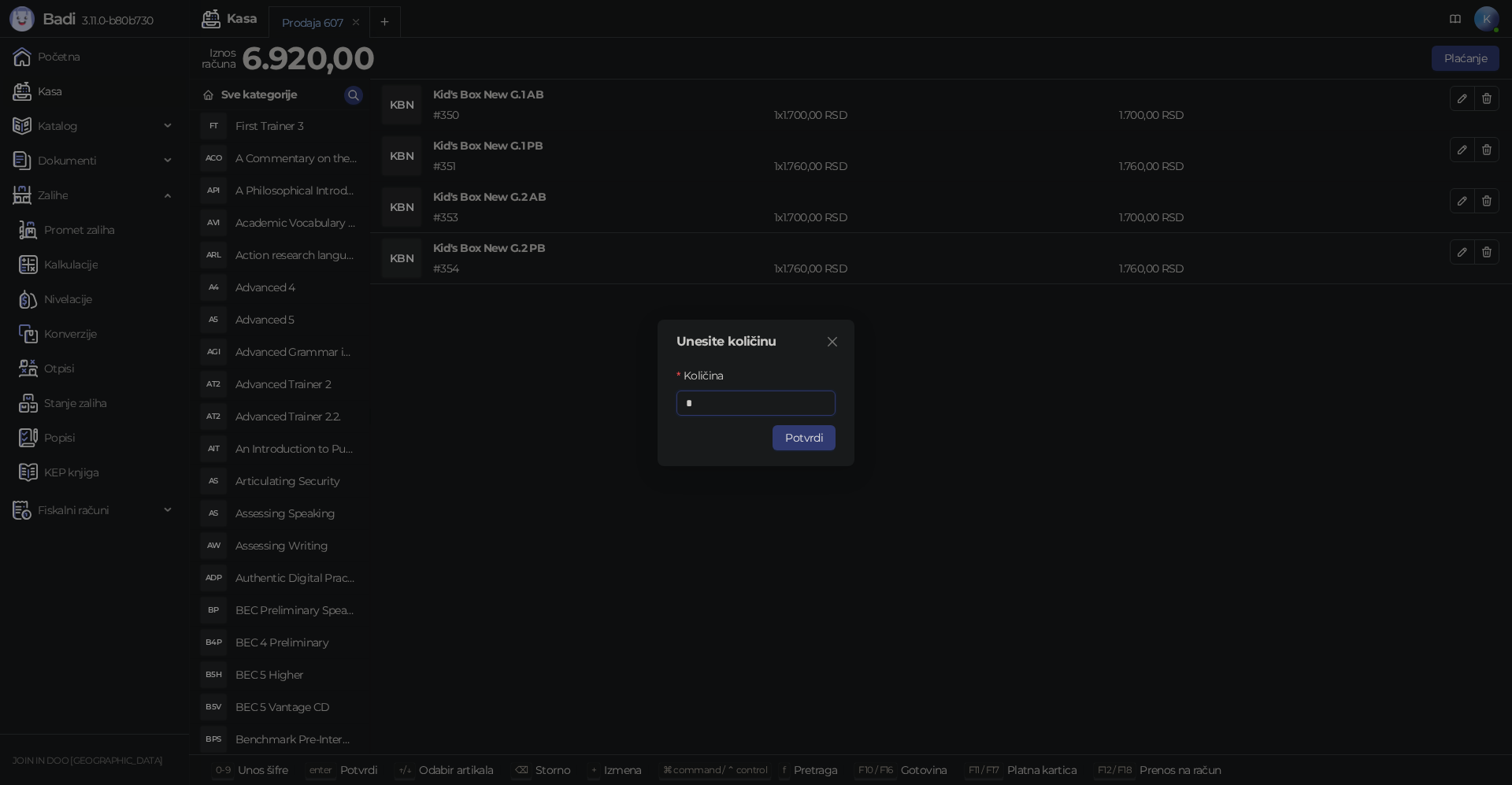
type input "*"
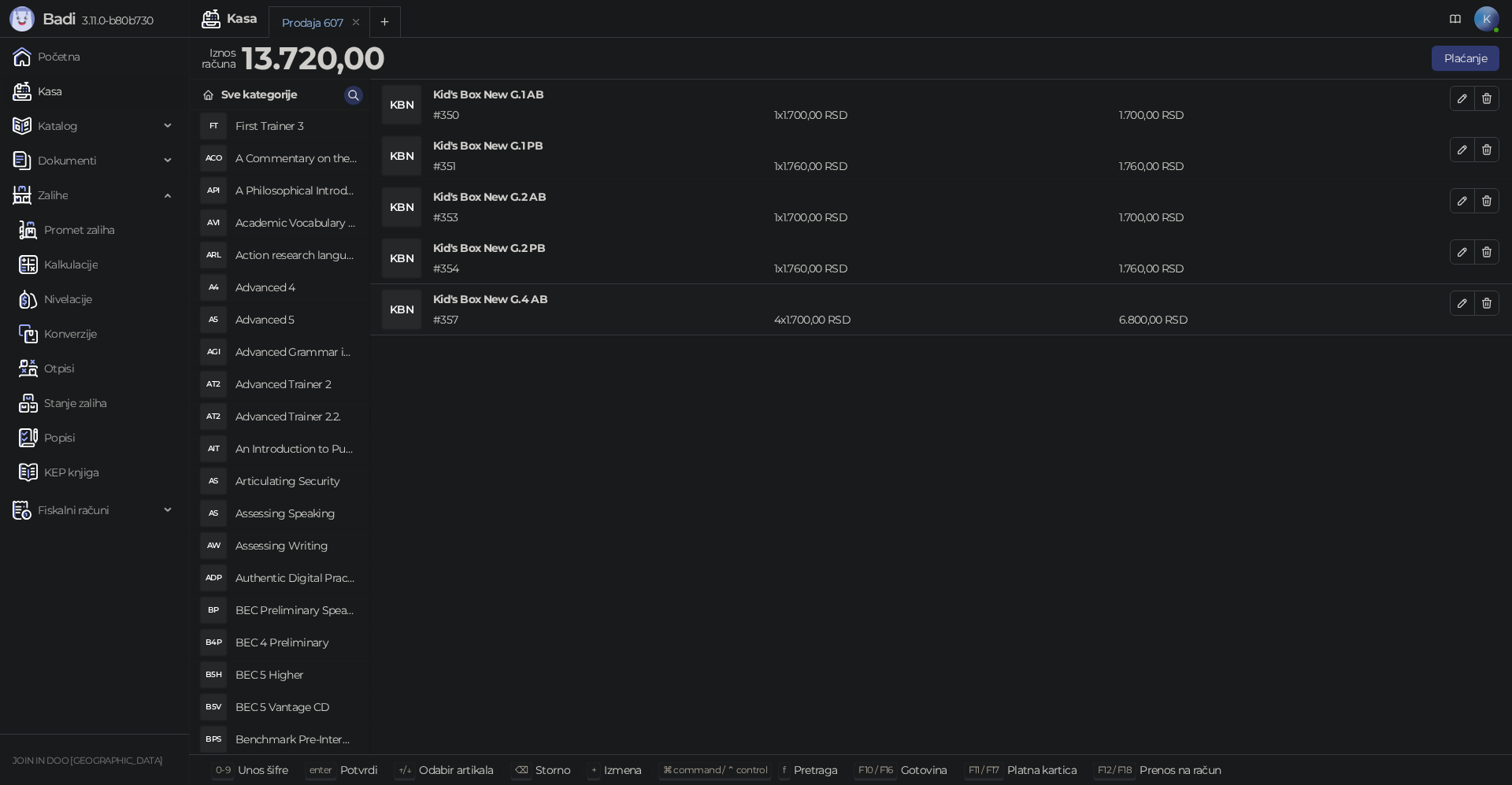
click at [357, 89] on icon "button" at bounding box center [354, 95] width 12 height 12
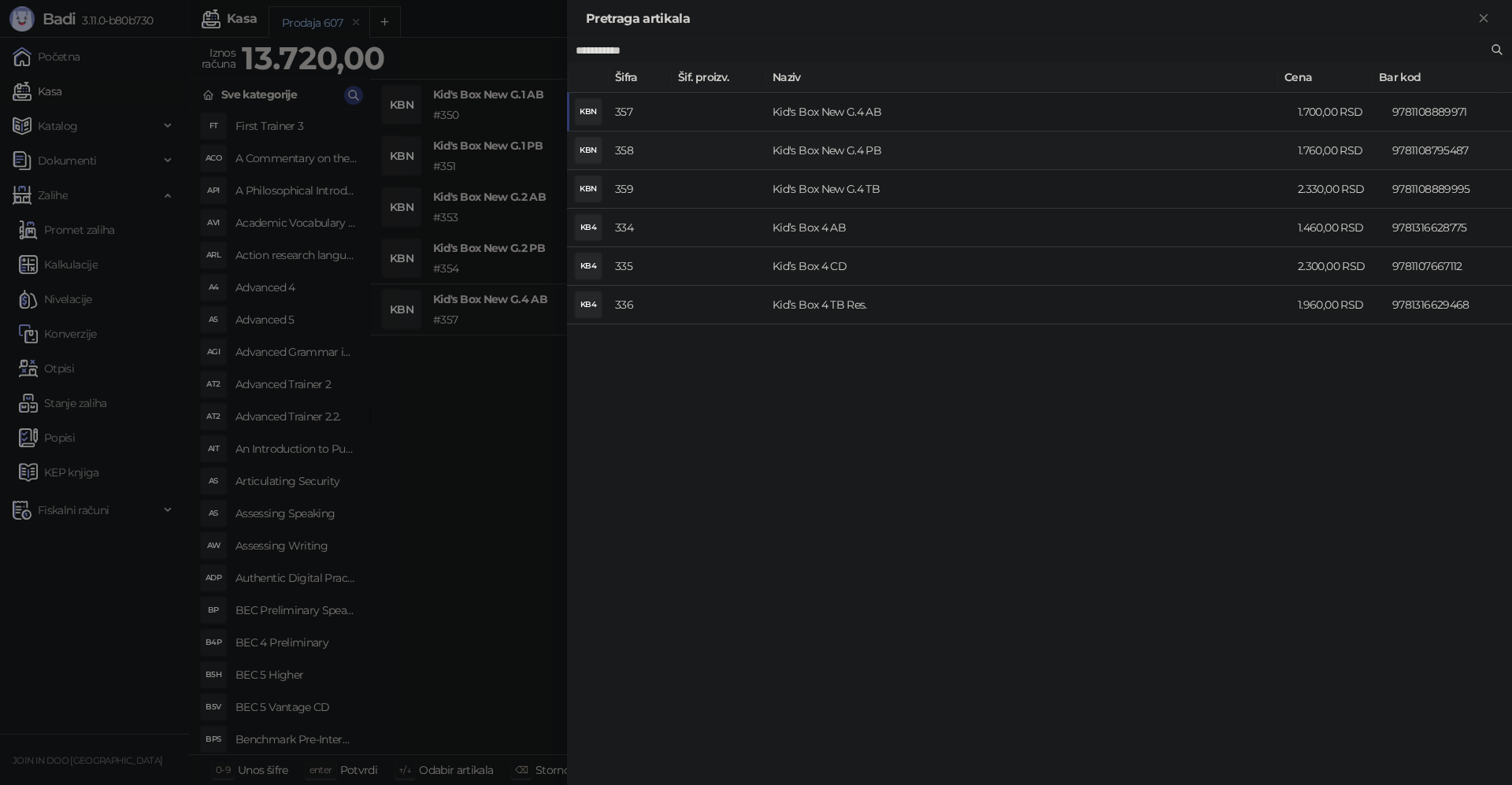
click at [815, 149] on td "Kid's Box New G.4 PB" at bounding box center [1028, 151] width 525 height 38
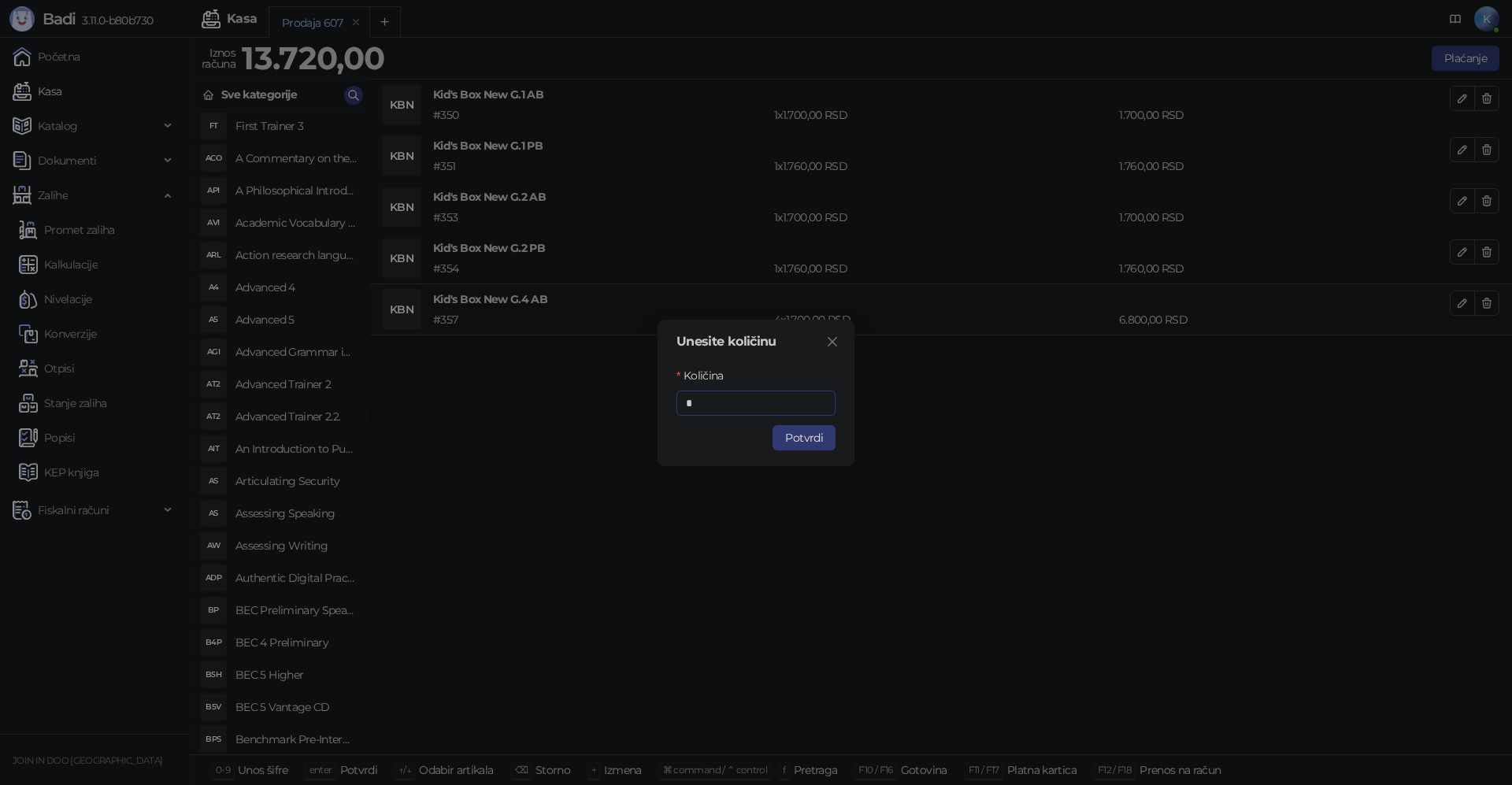
type input "*"
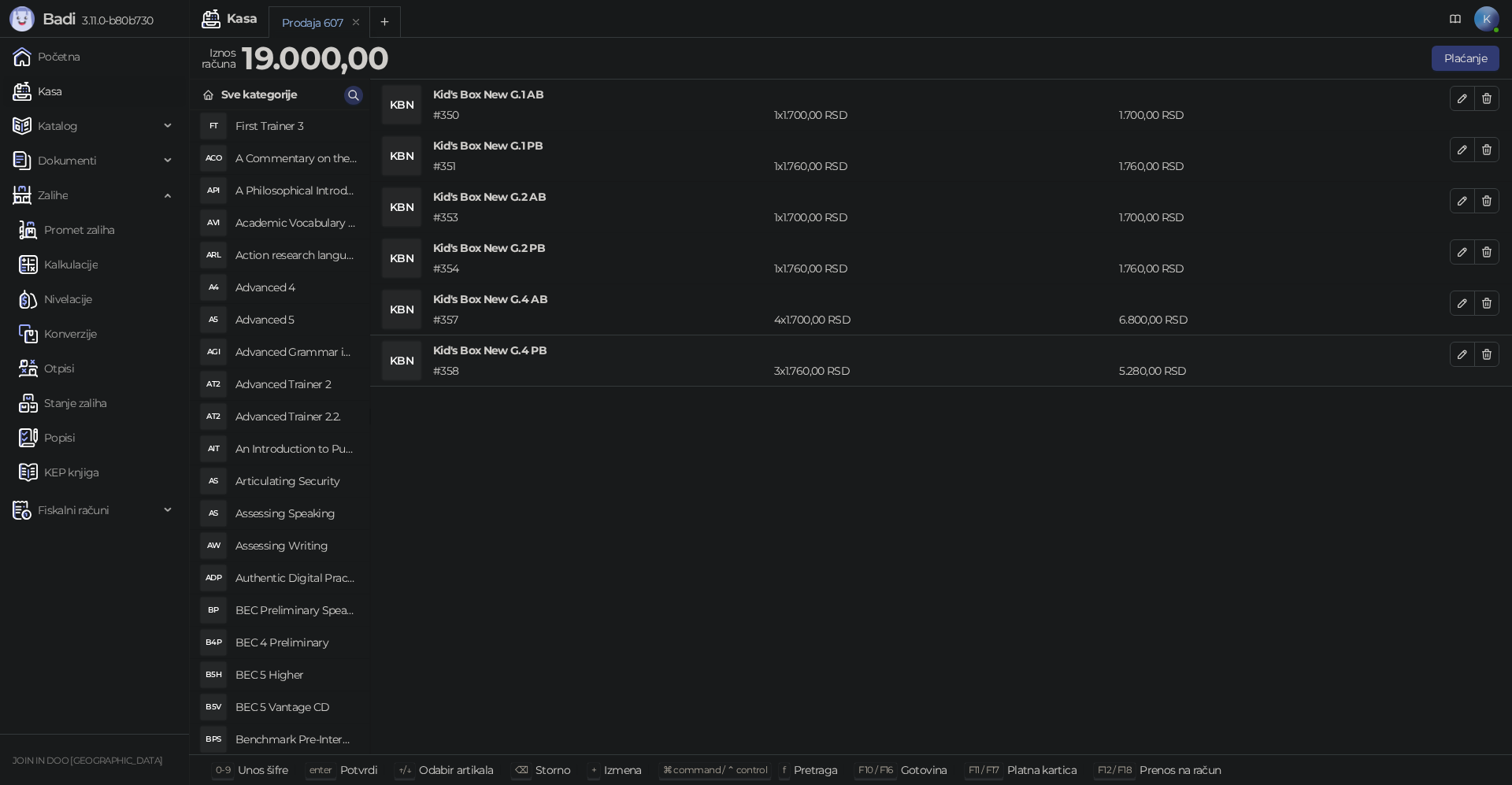
click at [357, 90] on icon "button" at bounding box center [354, 95] width 12 height 12
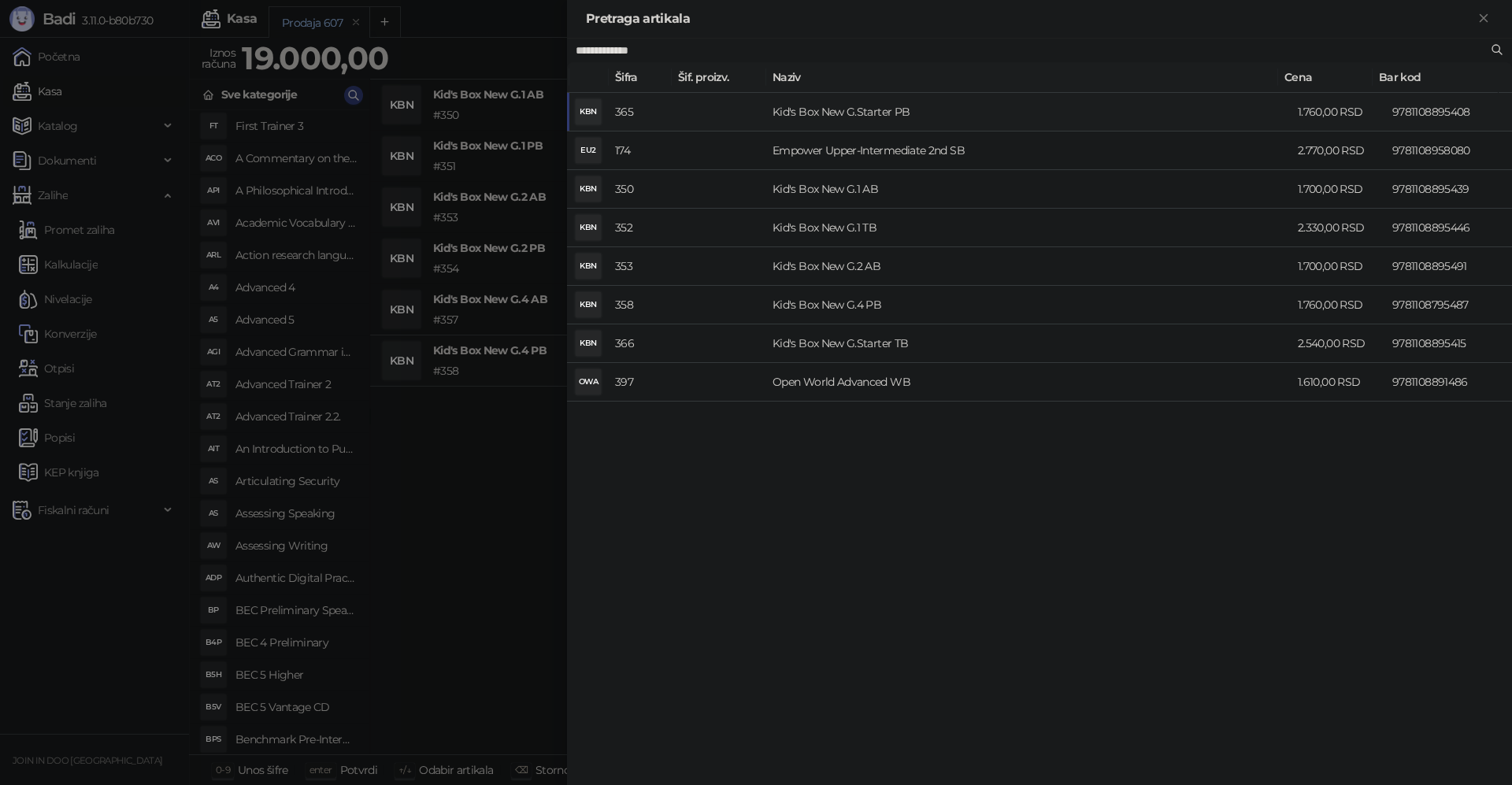
type input "**********"
click at [826, 107] on td "Kid's Box New G.Starter PB" at bounding box center [1028, 112] width 525 height 38
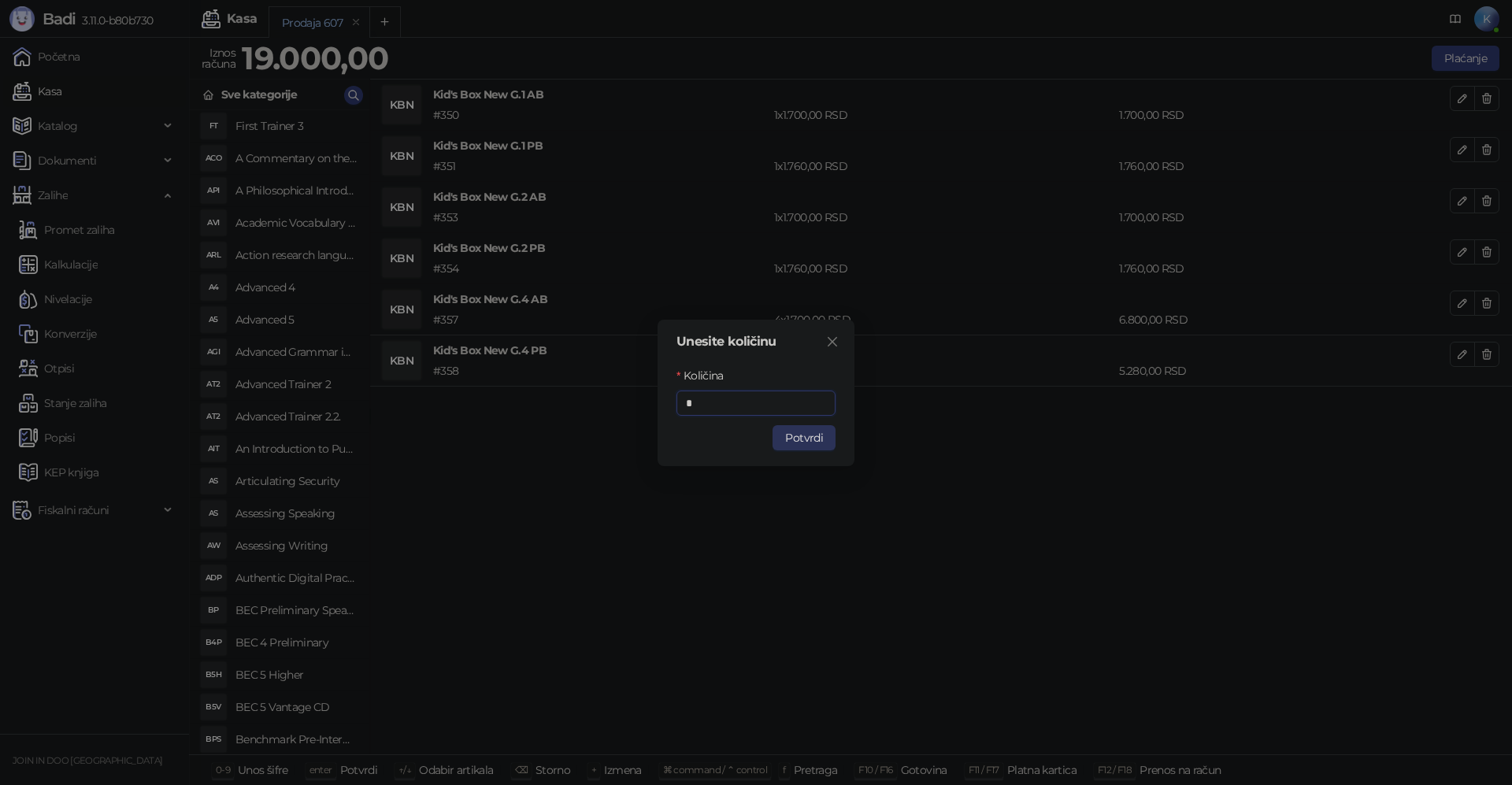
click at [790, 437] on button "Potvrdi" at bounding box center [804, 437] width 63 height 25
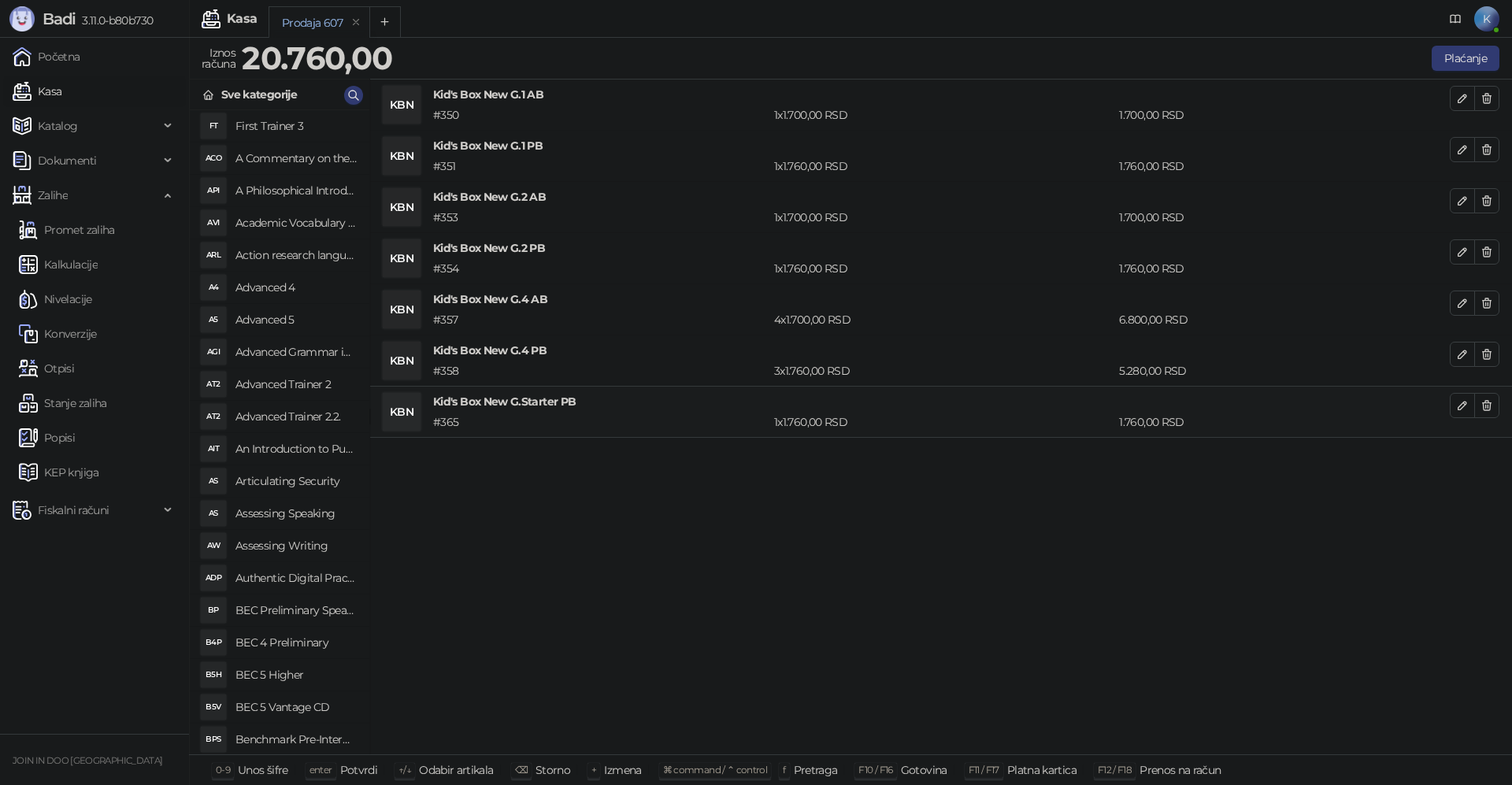
click at [634, 456] on div "KBN Kid's Box New G.1 AB # 350 1 x 1.700,00 RSD 1.700,00 RSD KBN Kid's Box New …" at bounding box center [941, 416] width 1142 height 675
click at [1449, 54] on button "Plaćanje" at bounding box center [1466, 58] width 68 height 25
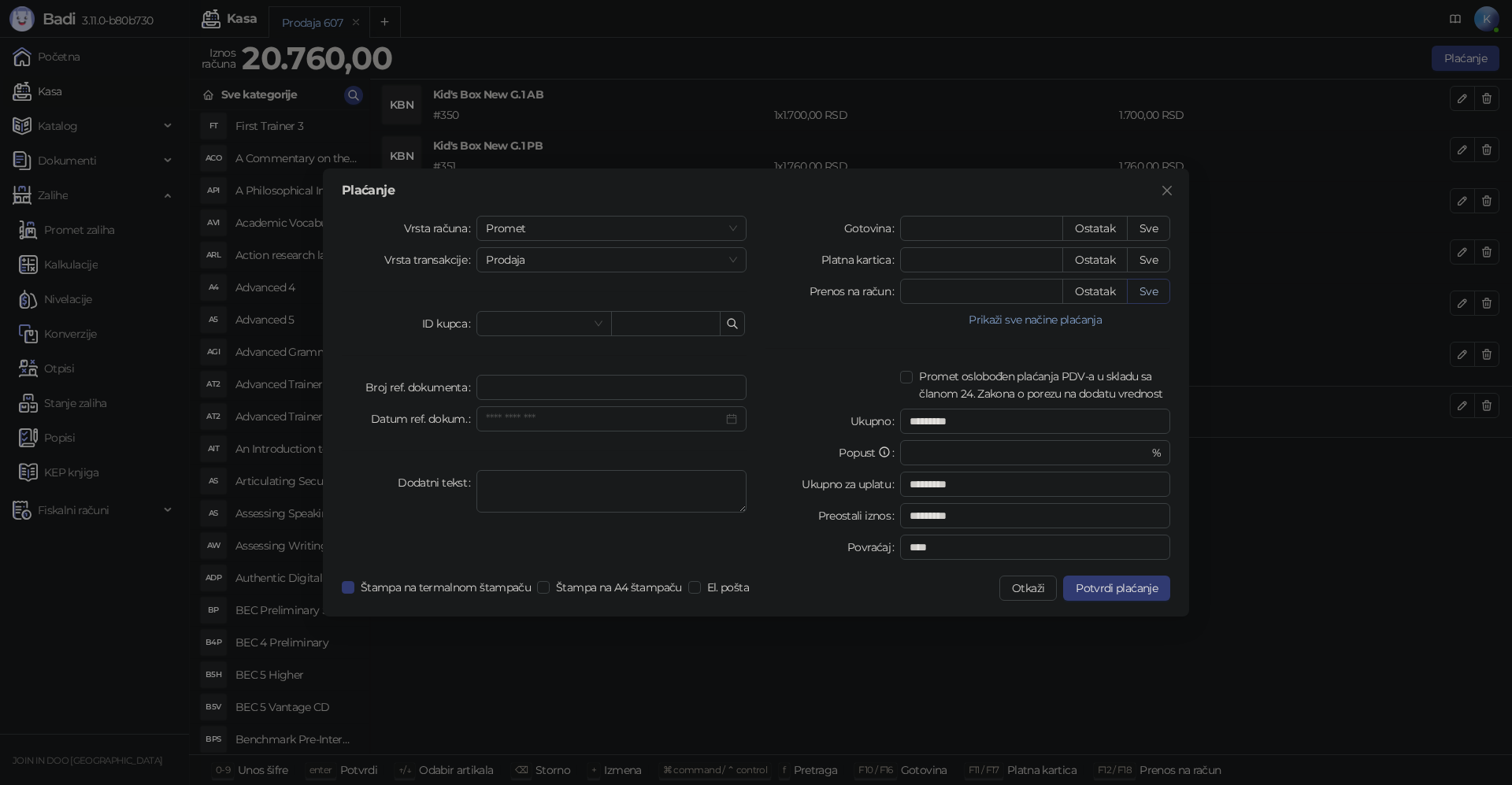
click at [1152, 290] on button "Sve" at bounding box center [1149, 291] width 44 height 25
type input "*****"
type input "****"
click at [1140, 592] on span "Potvrdi plaćanje" at bounding box center [1117, 588] width 82 height 14
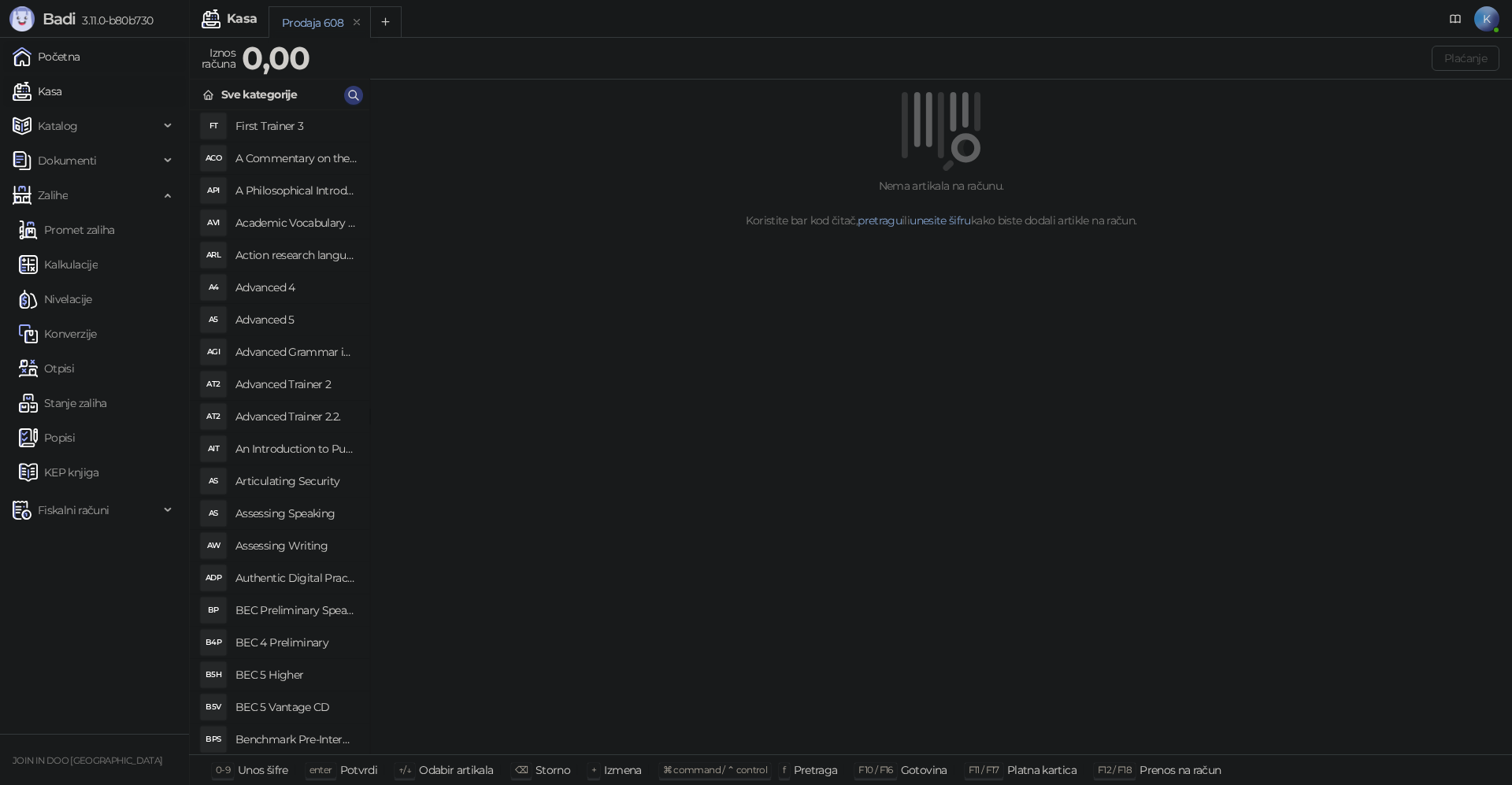
click at [51, 60] on link "Početna" at bounding box center [46, 57] width 68 height 31
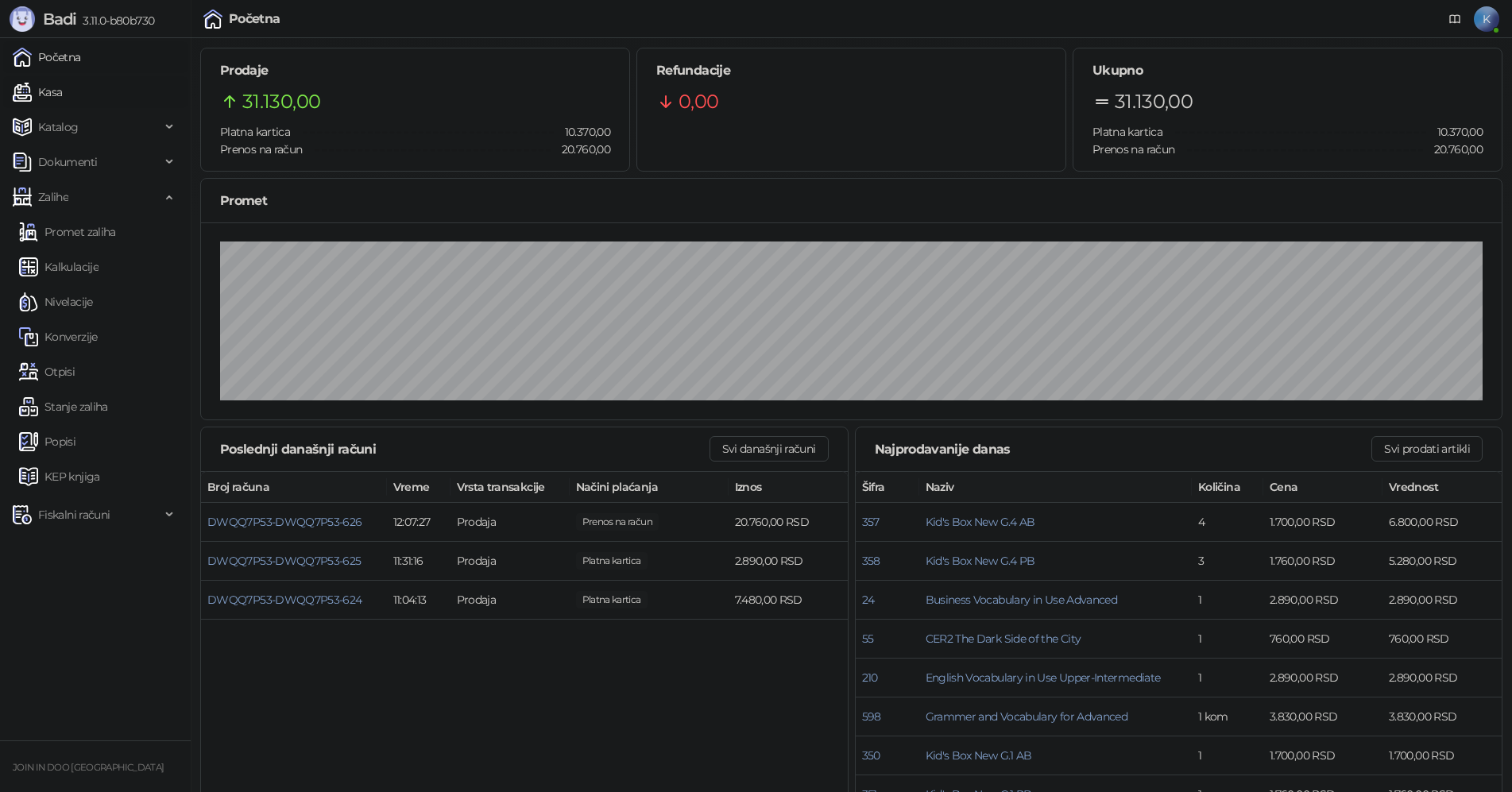
click at [60, 91] on link "Kasa" at bounding box center [37, 92] width 49 height 32
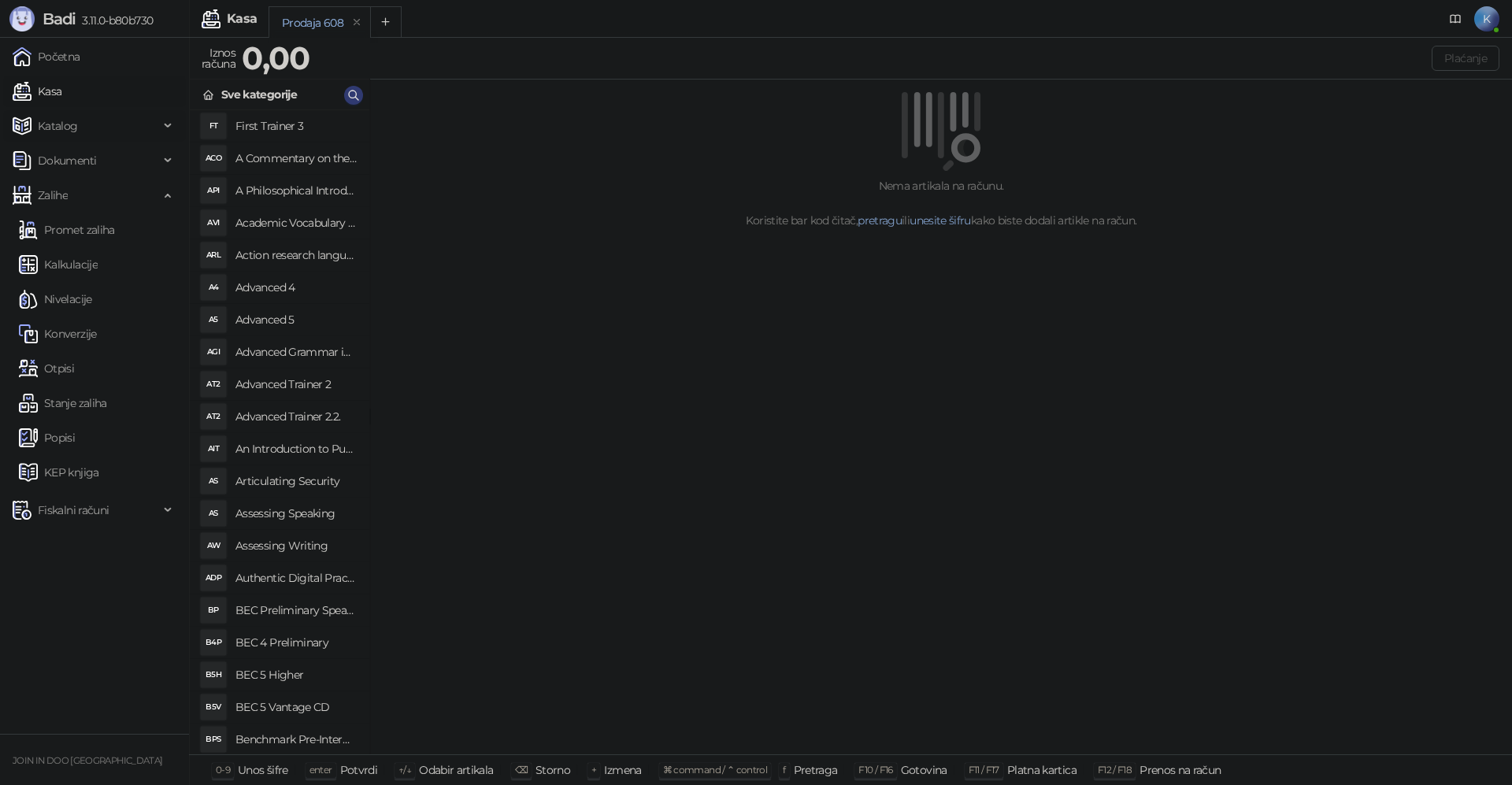
click at [12, 76] on link "Kasa" at bounding box center [37, 91] width 49 height 31
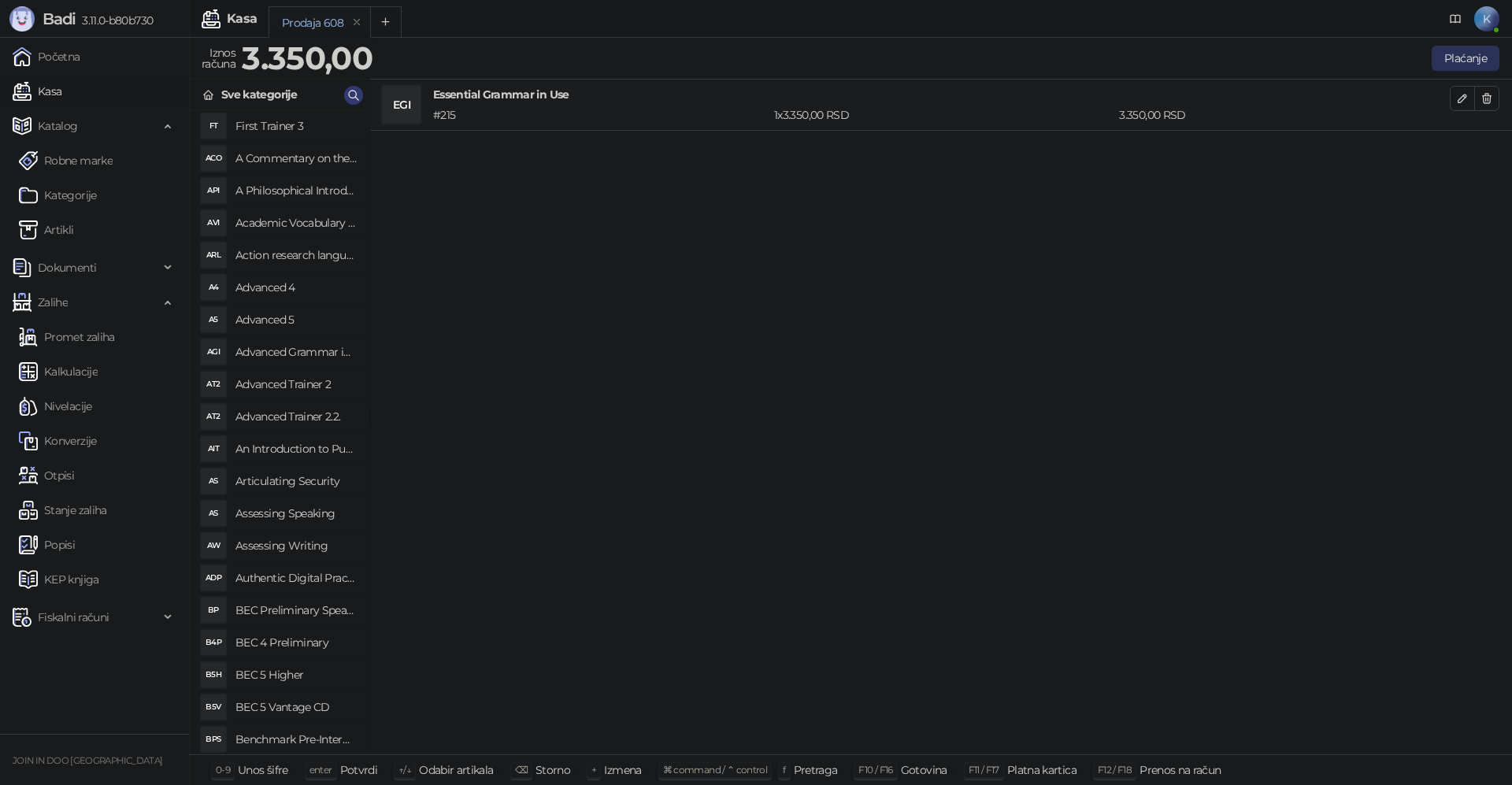
click at [1463, 57] on button "Plaćanje" at bounding box center [1466, 58] width 68 height 25
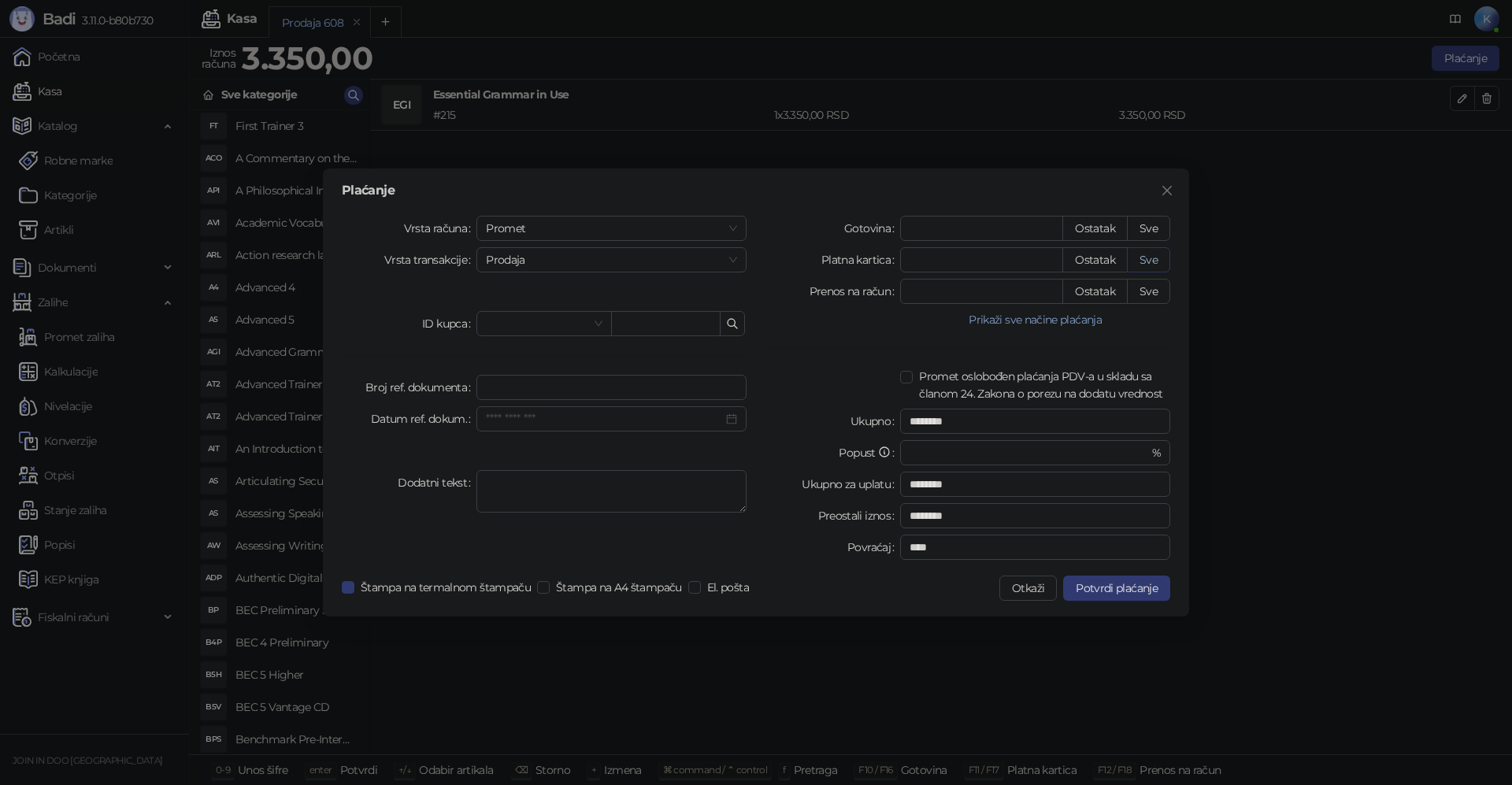
click at [1160, 265] on button "Sve" at bounding box center [1149, 260] width 44 height 25
type input "****"
click at [1135, 587] on span "Potvrdi plaćanje" at bounding box center [1117, 588] width 82 height 14
